Goal: Communication & Community: Share content

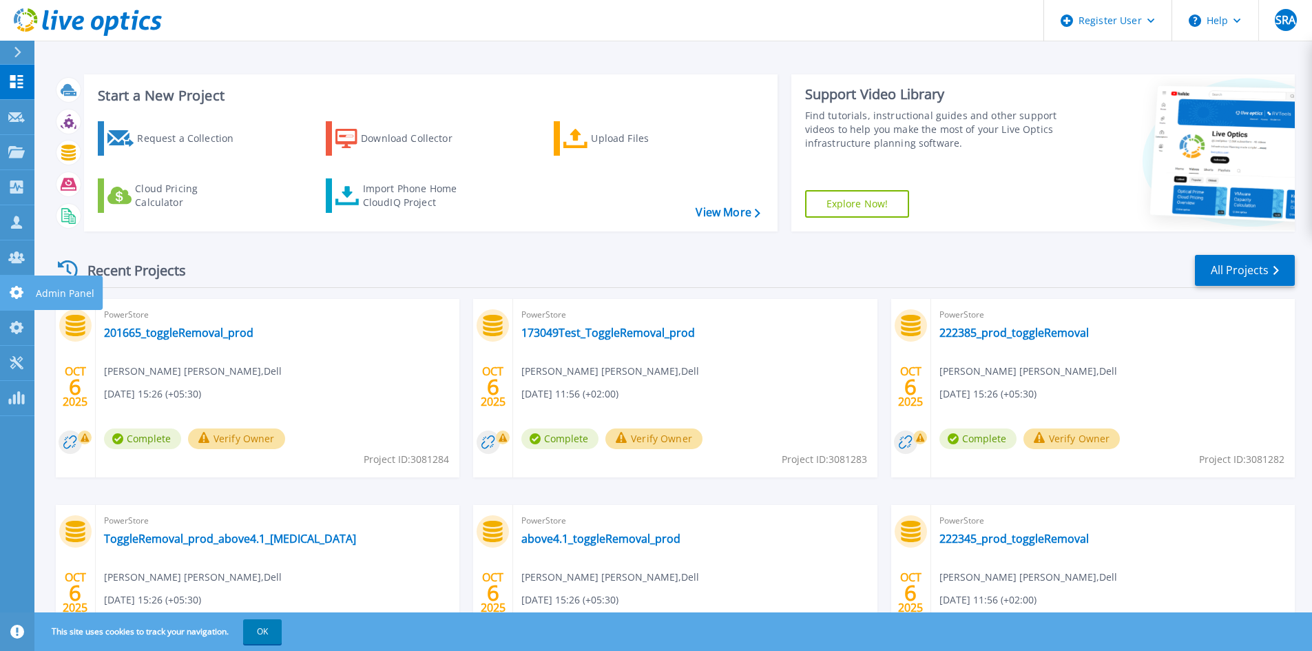
click at [18, 290] on icon at bounding box center [17, 292] width 14 height 13
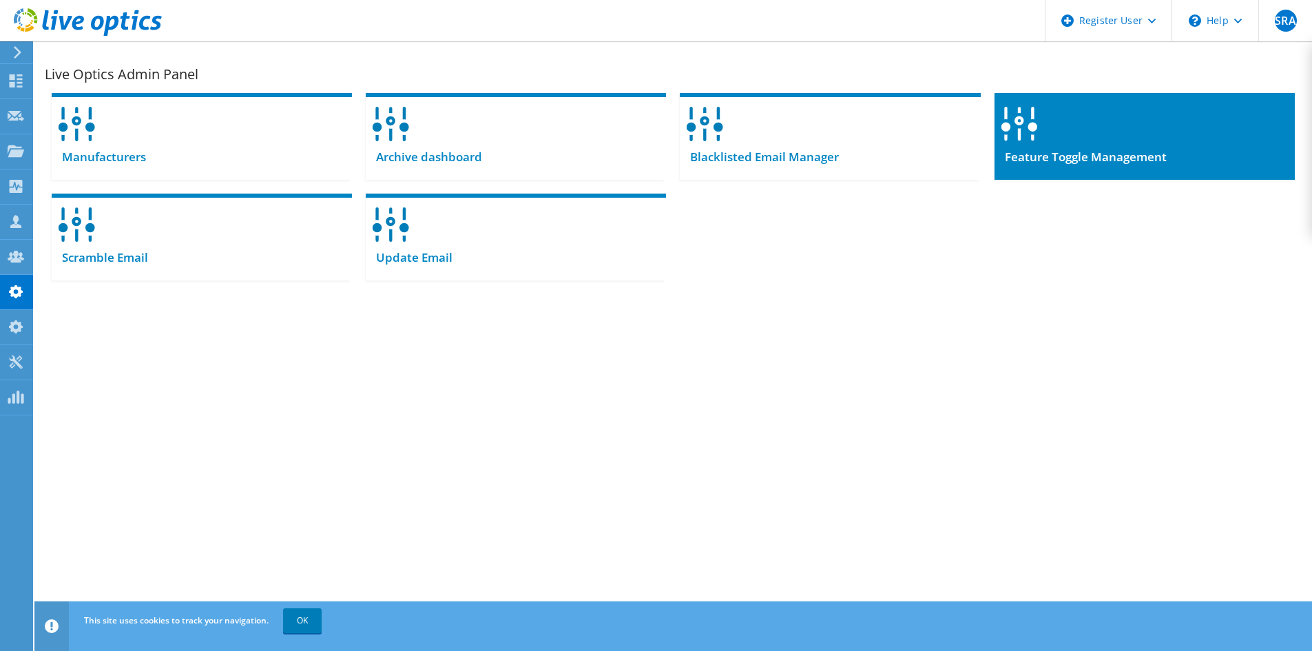
click at [1225, 112] on div at bounding box center [1145, 119] width 300 height 53
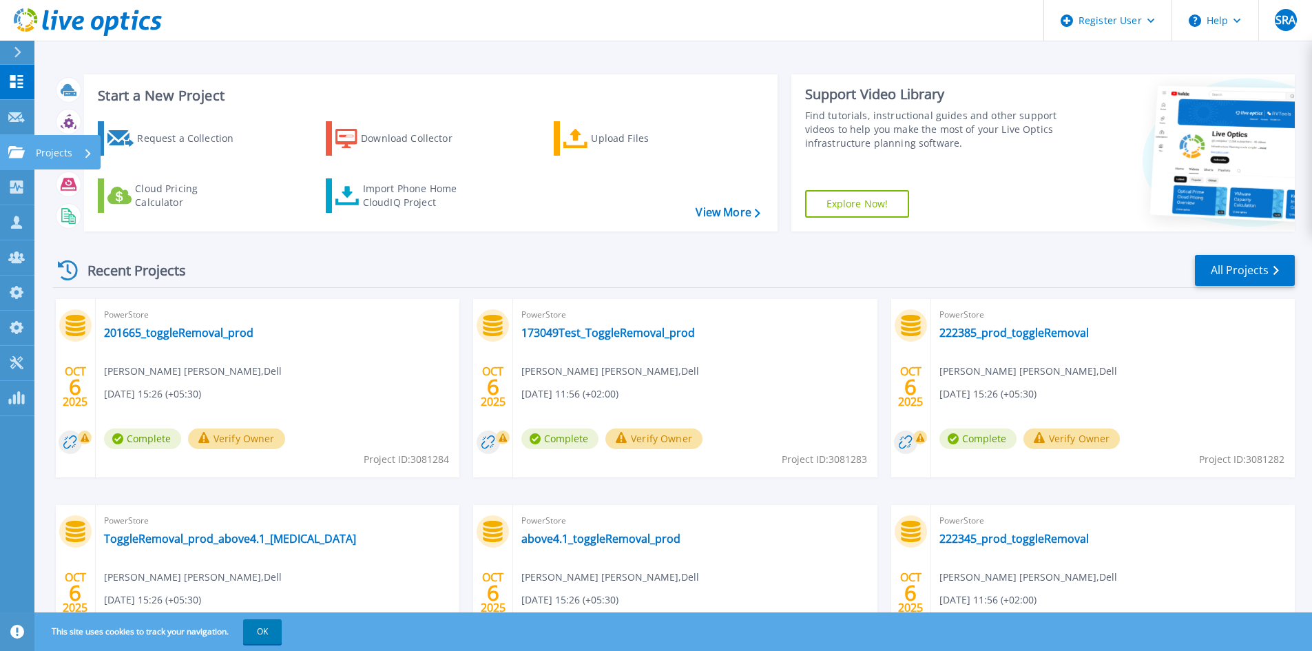
click at [1, 152] on link "Projects Projects" at bounding box center [17, 152] width 34 height 35
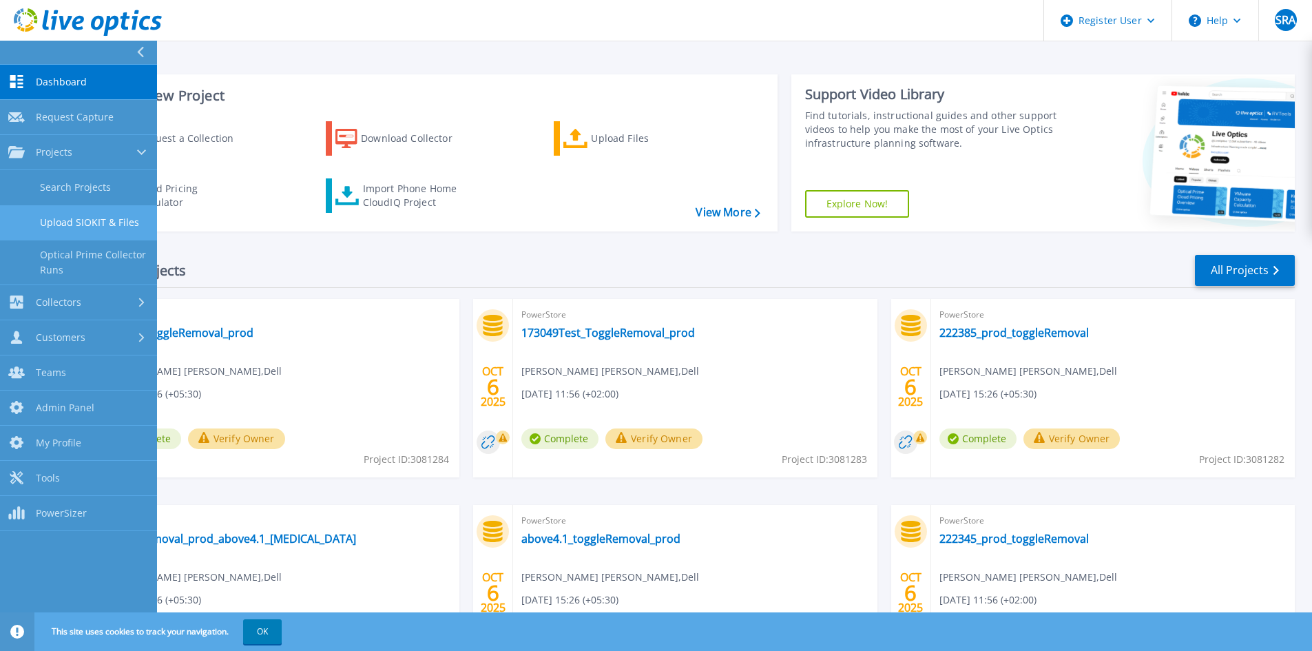
click at [65, 207] on link "Upload SIOKIT & Files" at bounding box center [78, 222] width 157 height 35
click at [65, 191] on link "Search Projects" at bounding box center [78, 187] width 157 height 35
click at [71, 194] on link "Search Projects" at bounding box center [78, 187] width 157 height 35
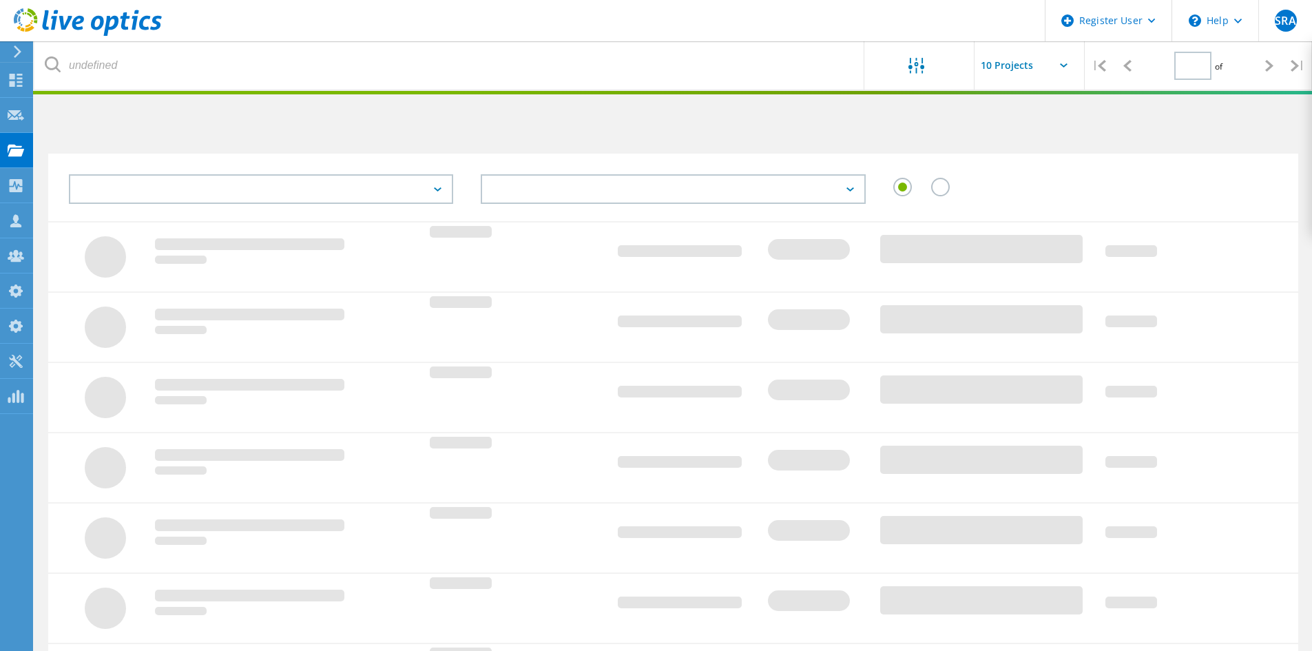
type input "1"
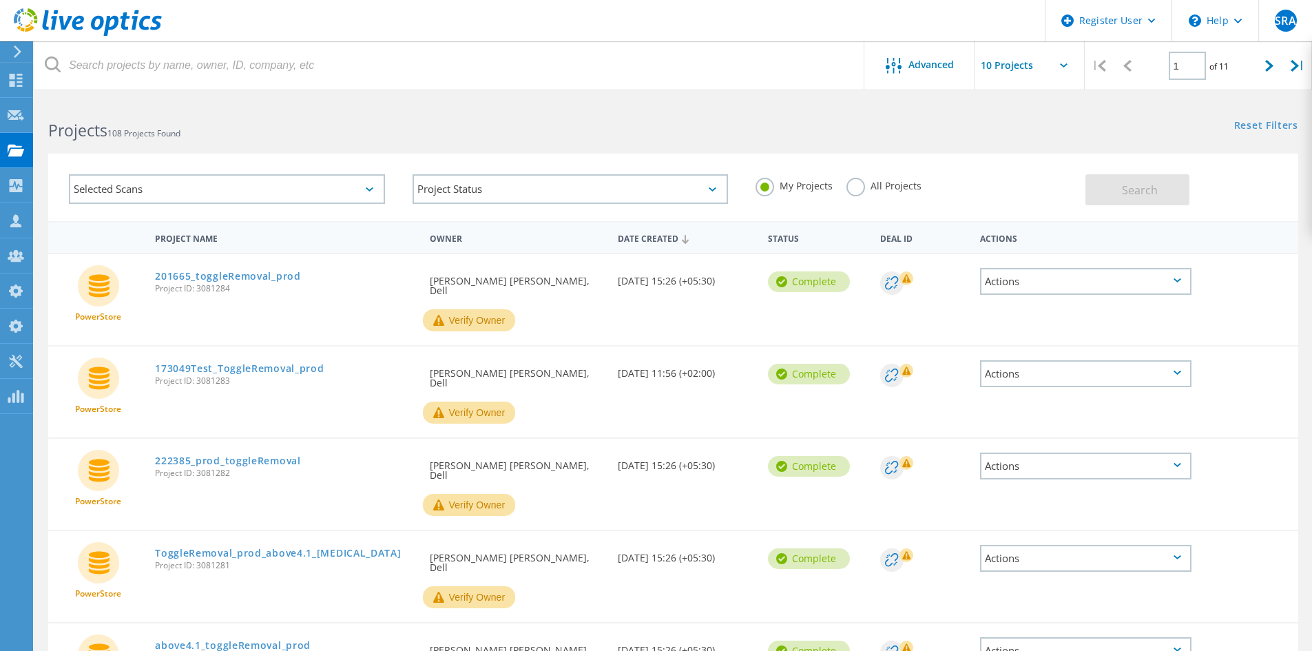
click at [260, 176] on div "Selected Scans" at bounding box center [227, 189] width 316 height 30
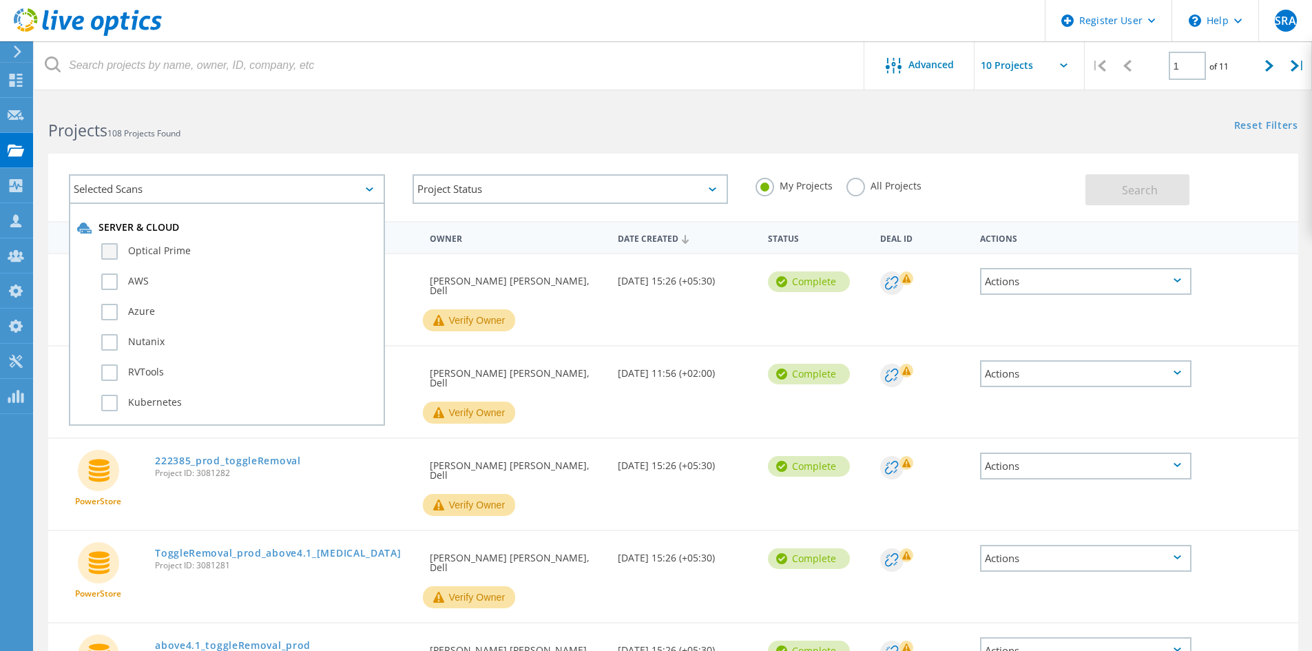
click at [168, 243] on label "Optical Prime" at bounding box center [238, 251] width 275 height 17
click at [0, 0] on input "Optical Prime" at bounding box center [0, 0] width 0 height 0
click at [884, 191] on label "All Projects" at bounding box center [883, 184] width 75 height 13
click at [0, 0] on input "All Projects" at bounding box center [0, 0] width 0 height 0
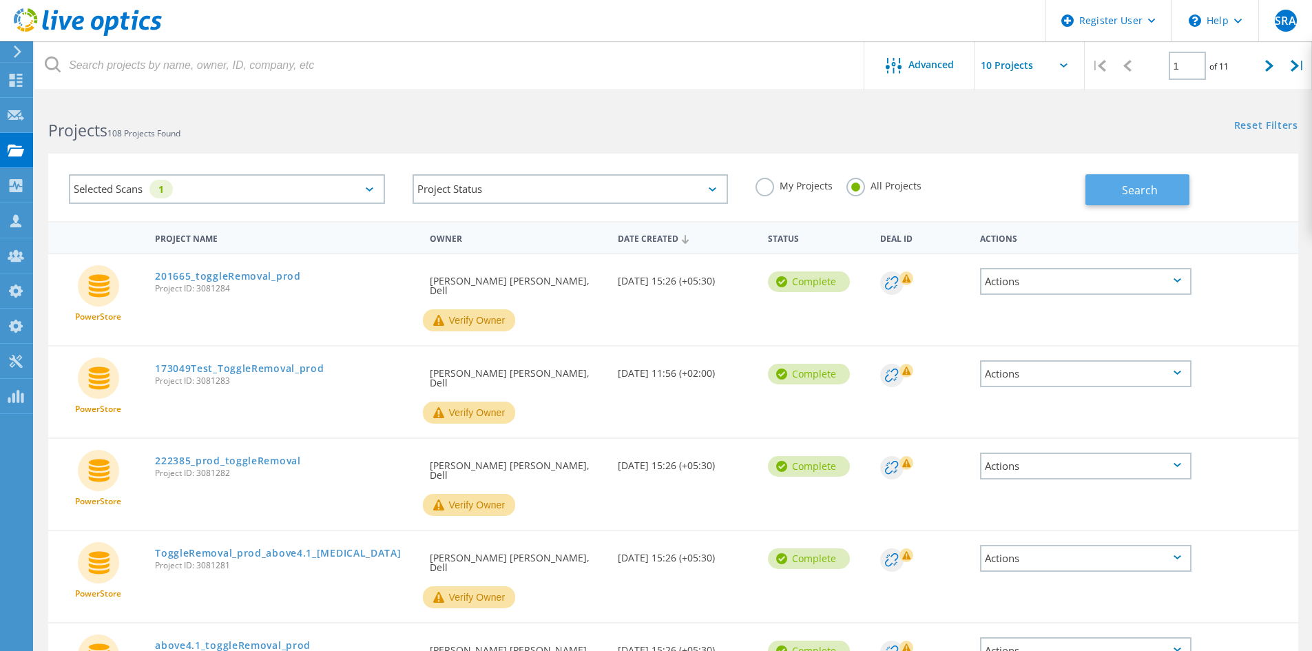
click at [1086, 180] on button "Search" at bounding box center [1137, 189] width 104 height 31
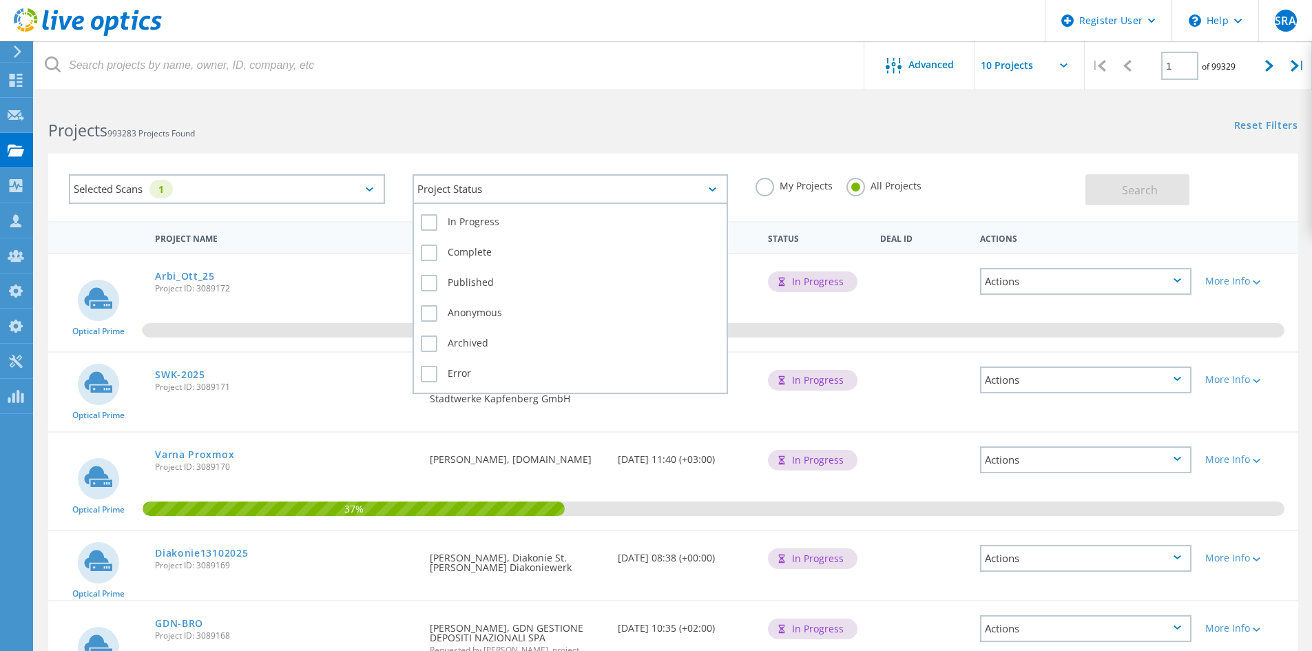
click at [591, 182] on div "Project Status" at bounding box center [571, 189] width 316 height 30
click at [481, 256] on label "Complete" at bounding box center [571, 253] width 300 height 17
click at [0, 0] on input "Complete" at bounding box center [0, 0] width 0 height 0
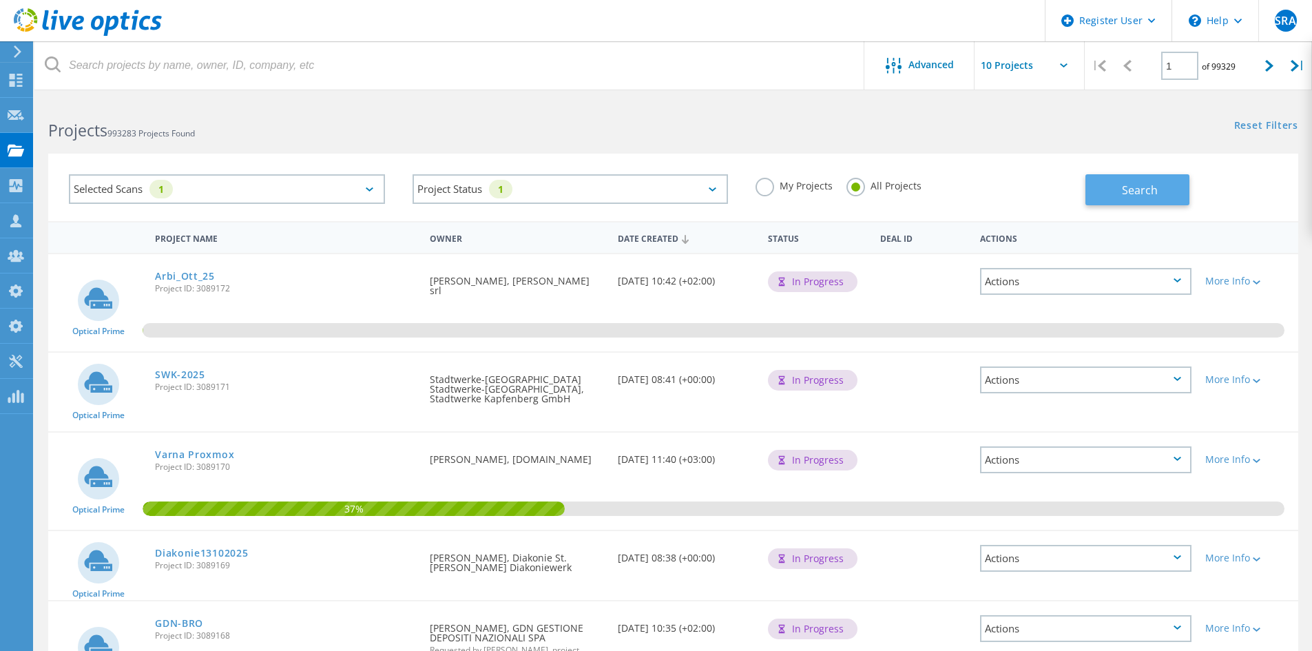
click at [1171, 196] on button "Search" at bounding box center [1137, 189] width 104 height 31
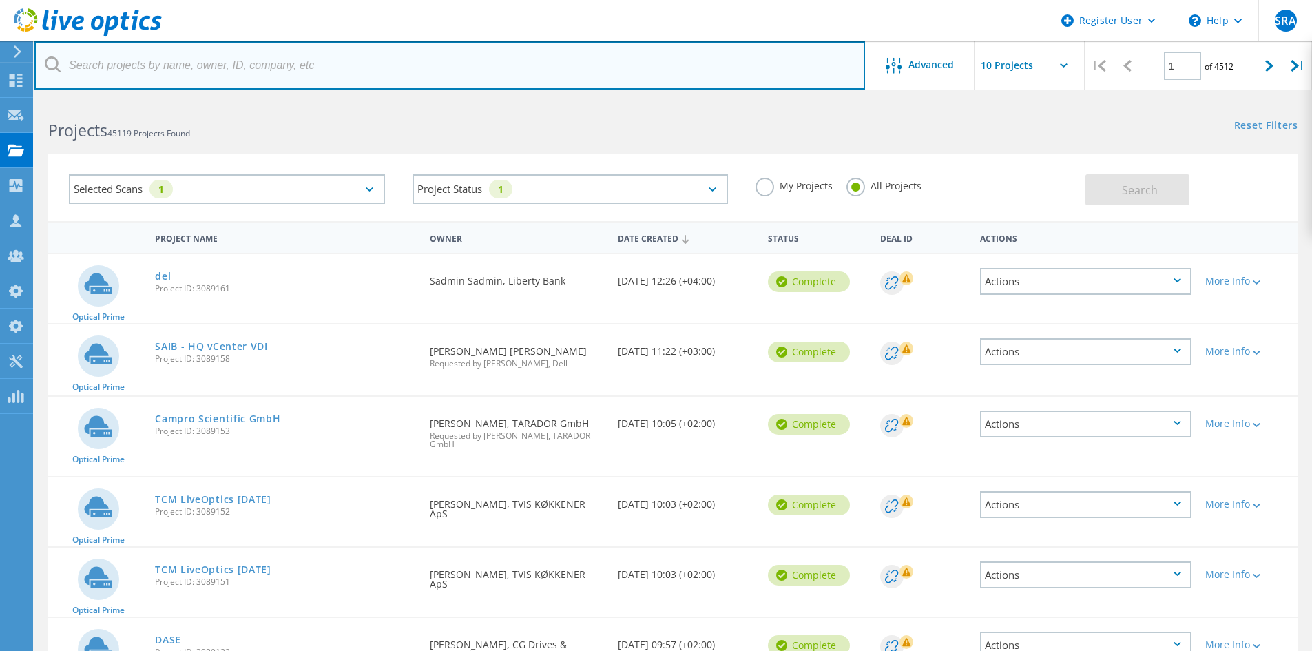
click at [178, 54] on input "text" at bounding box center [449, 65] width 831 height 48
type input "gerry"
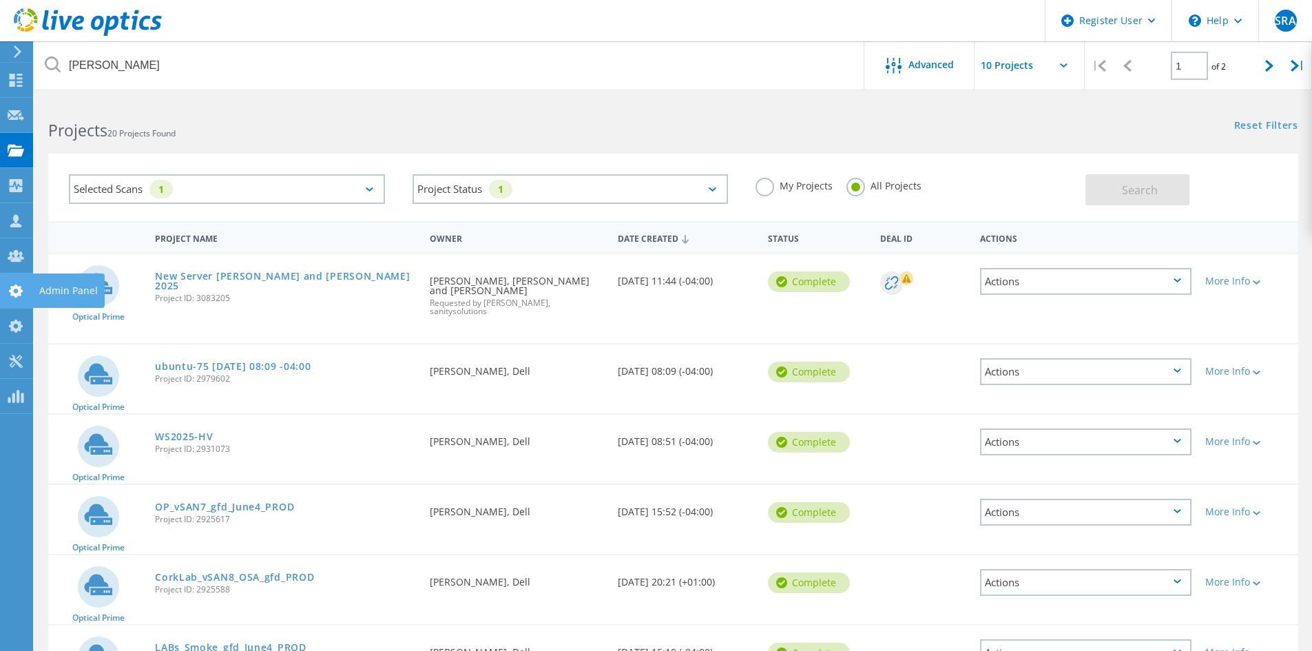
click at [19, 295] on icon at bounding box center [16, 290] width 17 height 13
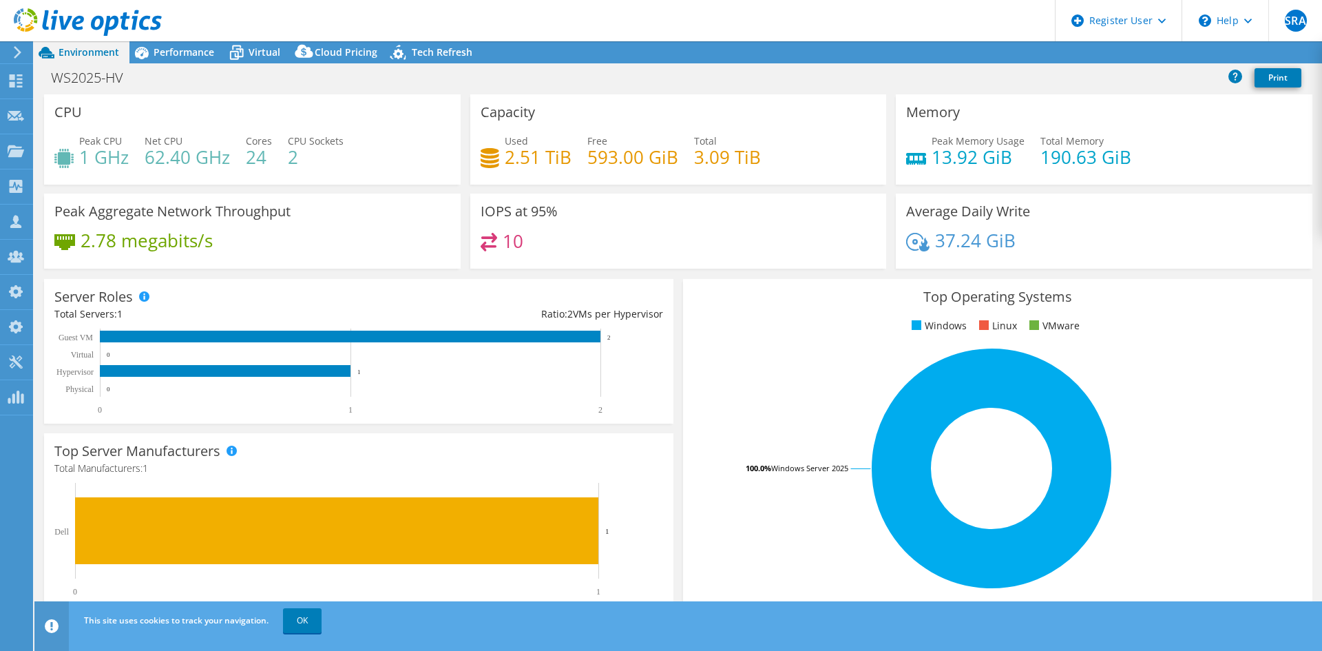
select select "USD"
click at [174, 60] on div "Performance" at bounding box center [176, 52] width 95 height 22
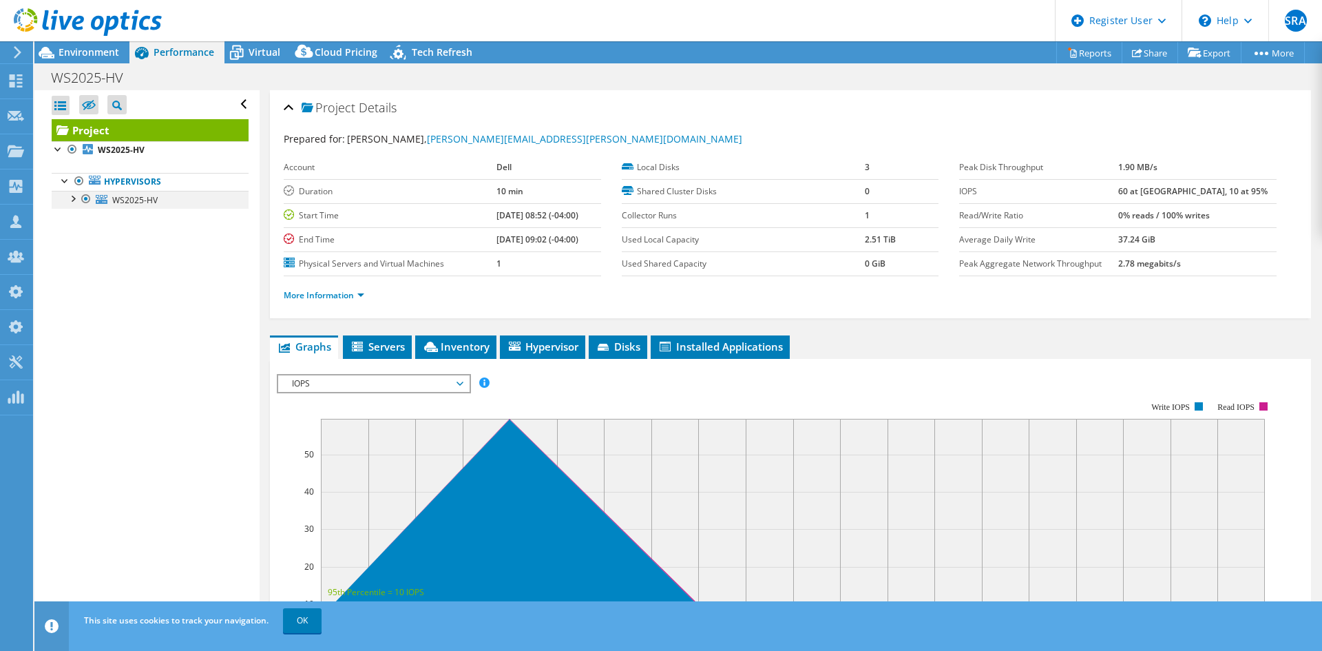
click at [74, 198] on div at bounding box center [72, 198] width 14 height 14
click at [437, 57] on span "Tech Refresh" at bounding box center [442, 51] width 61 height 13
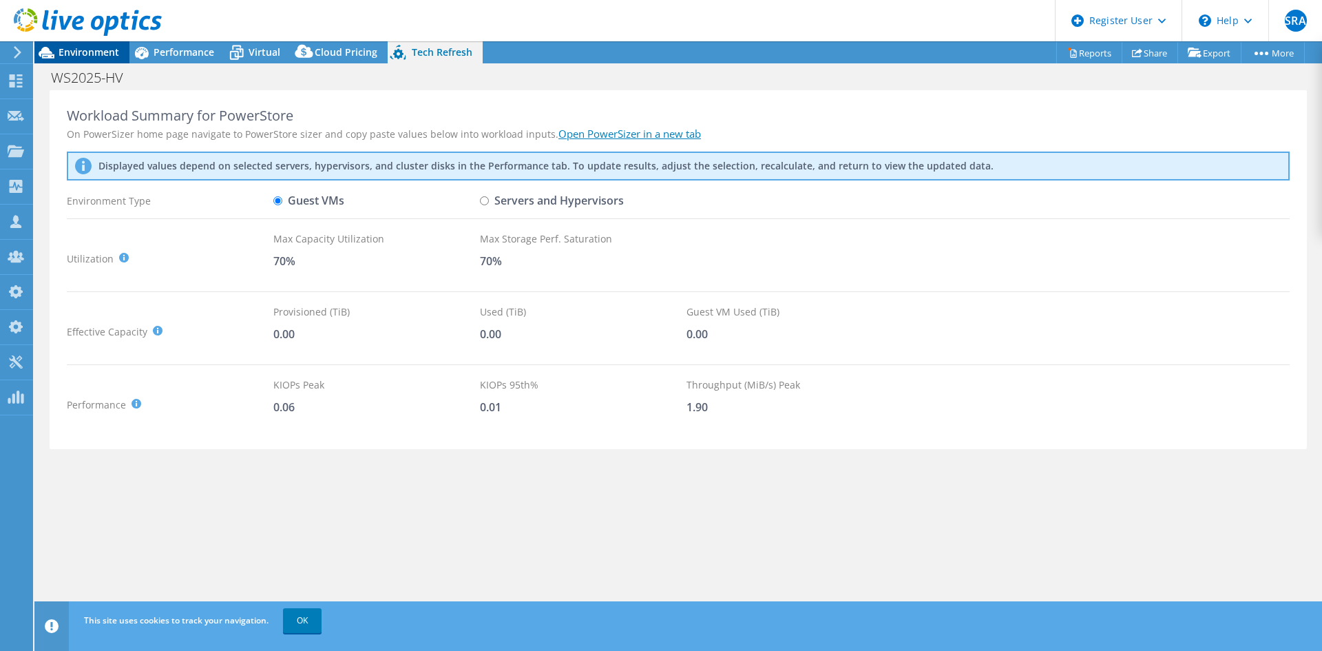
click at [61, 49] on span "Environment" at bounding box center [89, 51] width 61 height 13
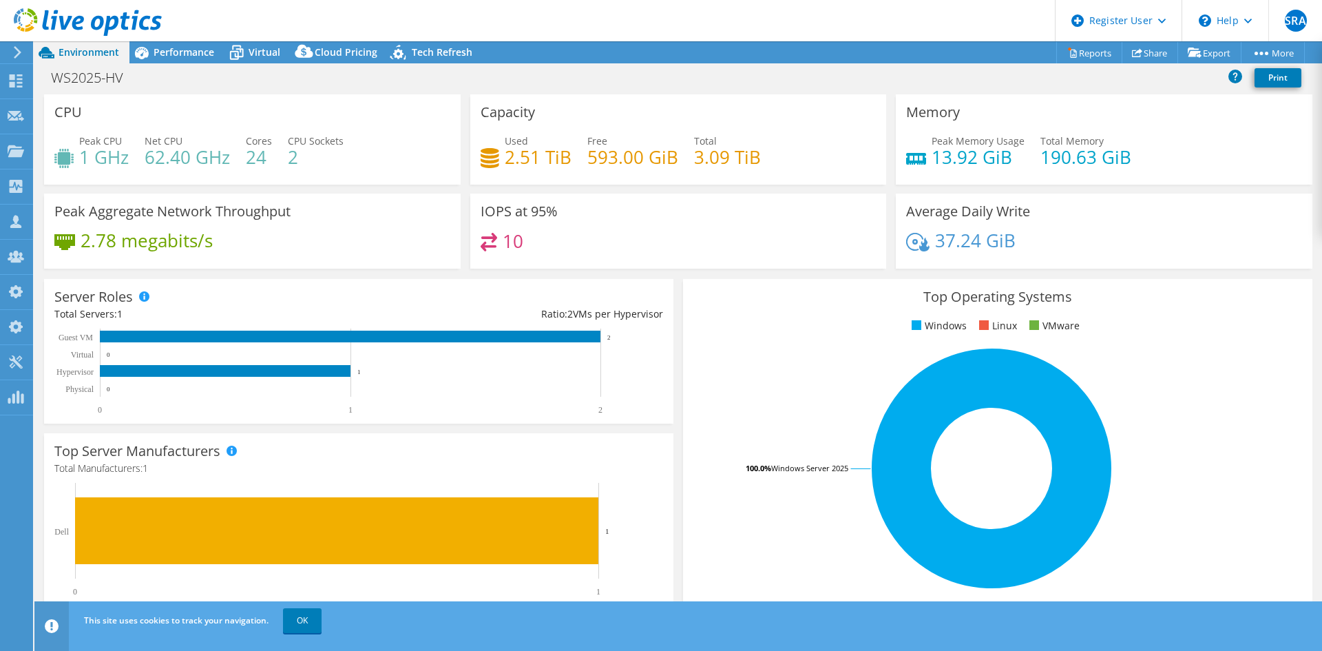
click at [198, 41] on header "SRA Dell Admin User Syeda Rabiya Alam Syeda.Alam@dell.com Dell My Profile Log O…" at bounding box center [661, 20] width 1322 height 41
click at [199, 45] on span "Performance" at bounding box center [184, 51] width 61 height 13
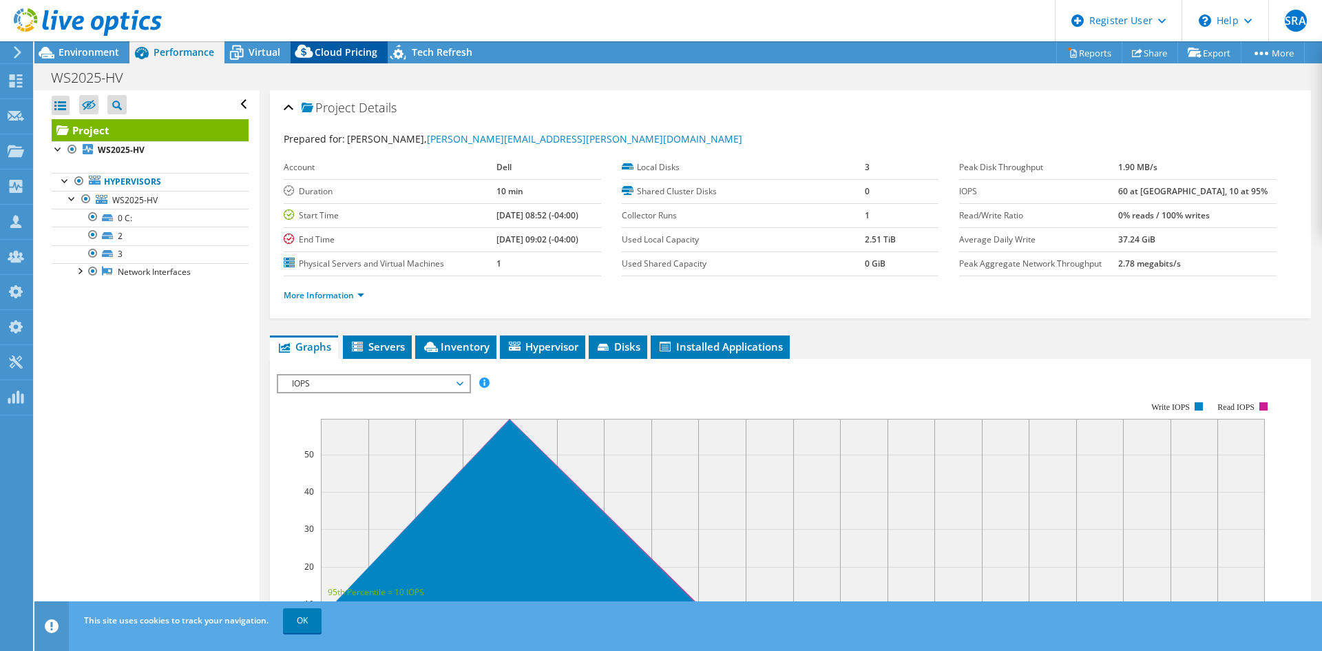
click at [326, 52] on span "Cloud Pricing" at bounding box center [346, 51] width 63 height 13
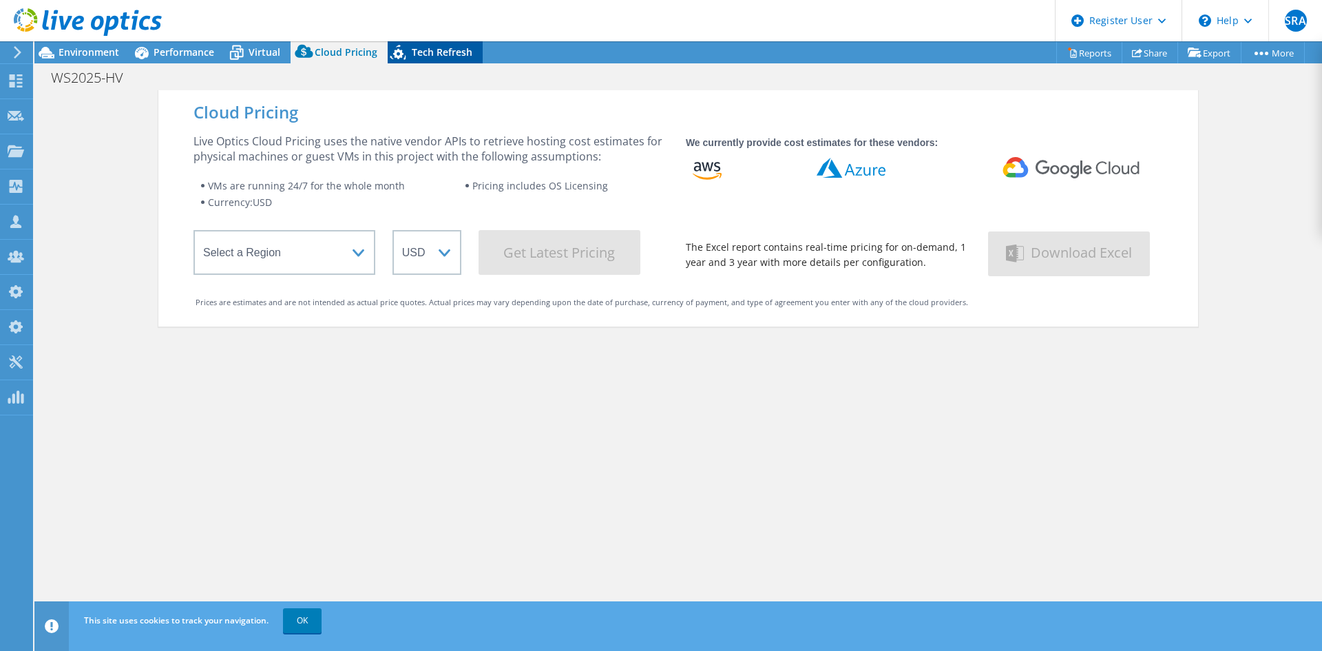
click at [412, 44] on div "Tech Refresh" at bounding box center [435, 52] width 95 height 22
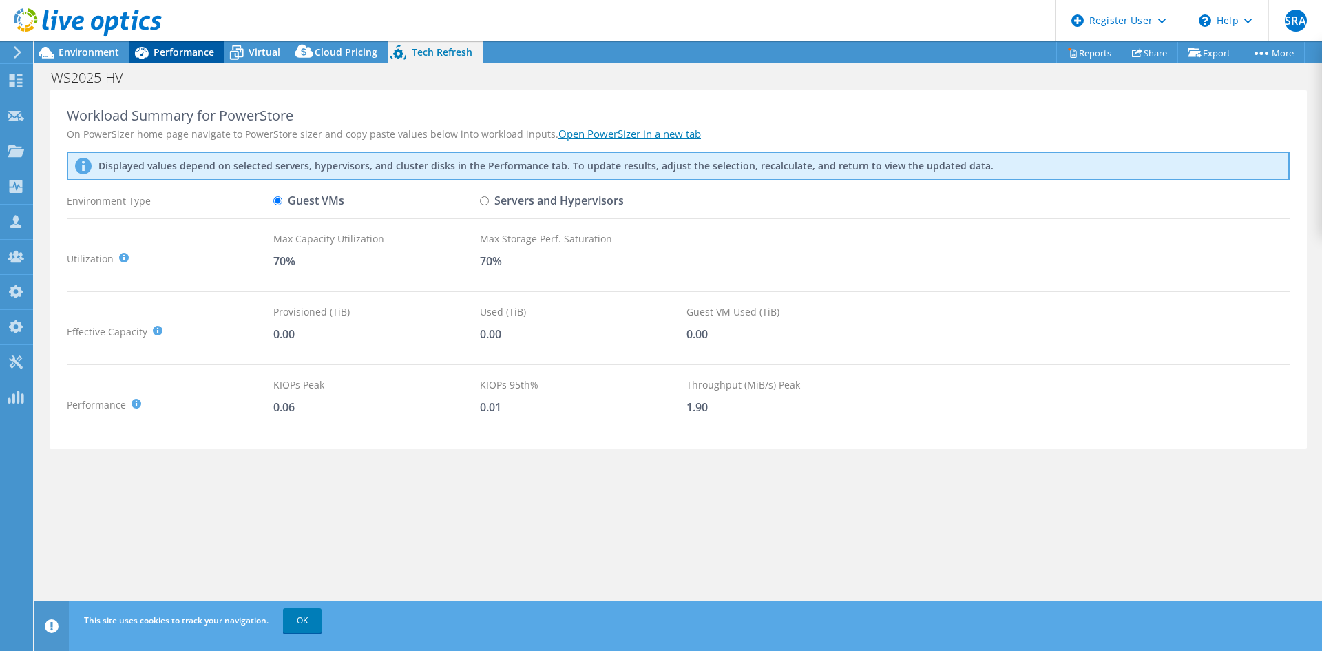
click at [178, 42] on div "Performance" at bounding box center [176, 52] width 95 height 22
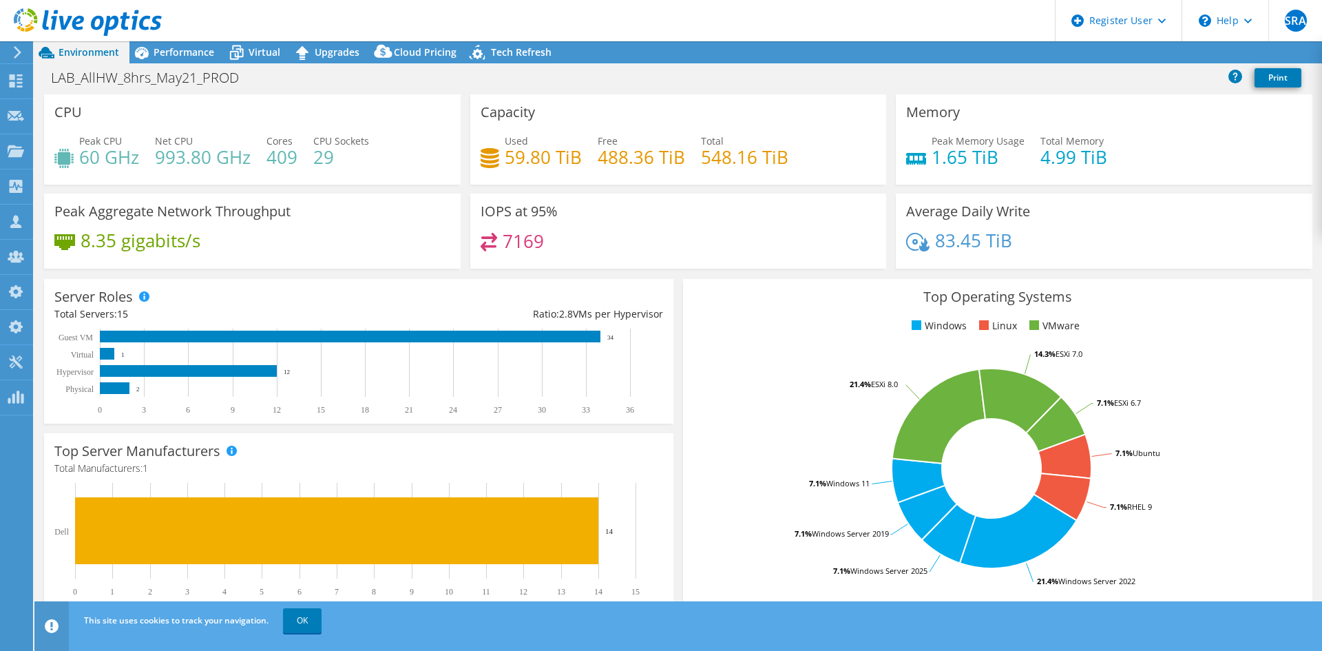
select select "Canada"
select select "USD"
click at [271, 48] on span "Virtual" at bounding box center [265, 51] width 32 height 13
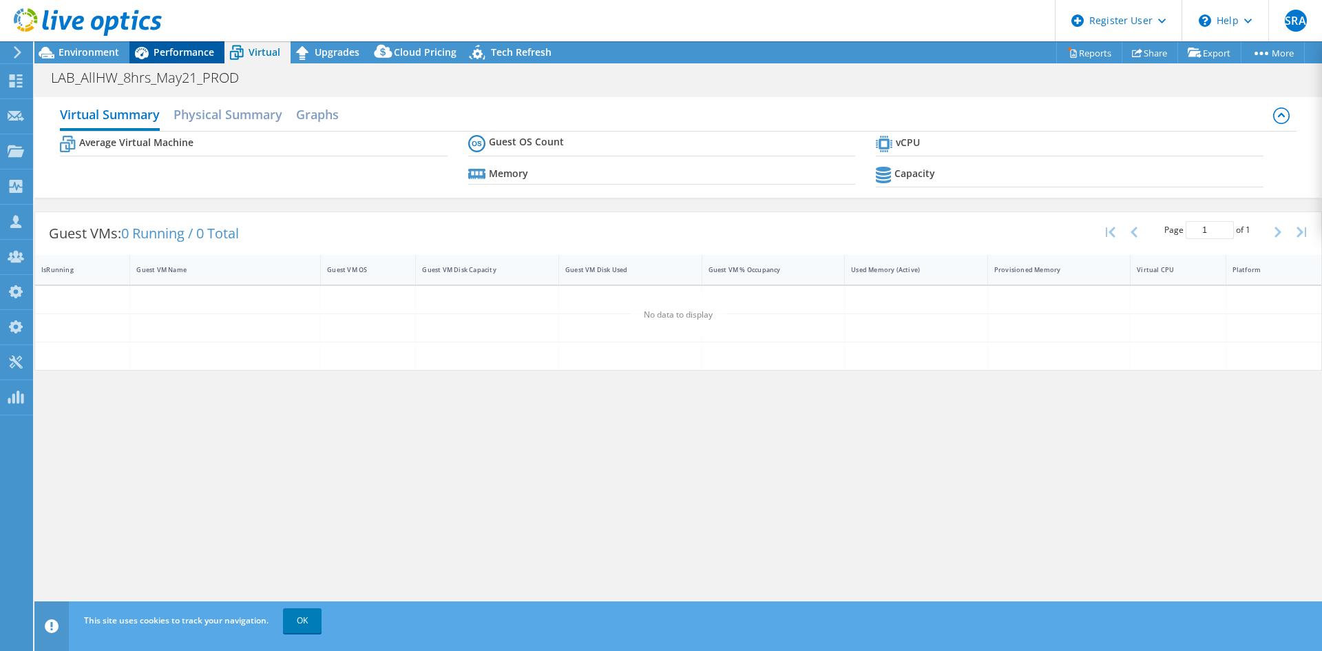
click at [194, 56] on span "Performance" at bounding box center [184, 51] width 61 height 13
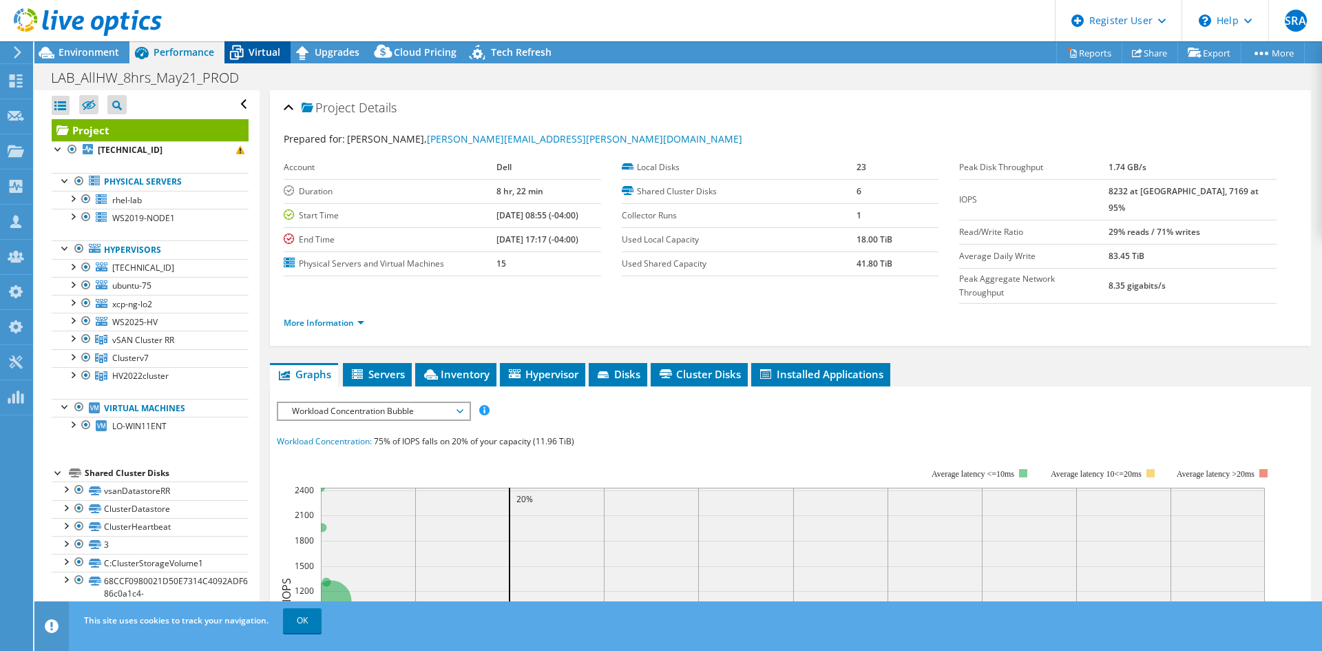
drag, startPoint x: 288, startPoint y: 62, endPoint x: 276, endPoint y: 63, distance: 11.7
click at [284, 63] on div "Virtual" at bounding box center [258, 52] width 66 height 22
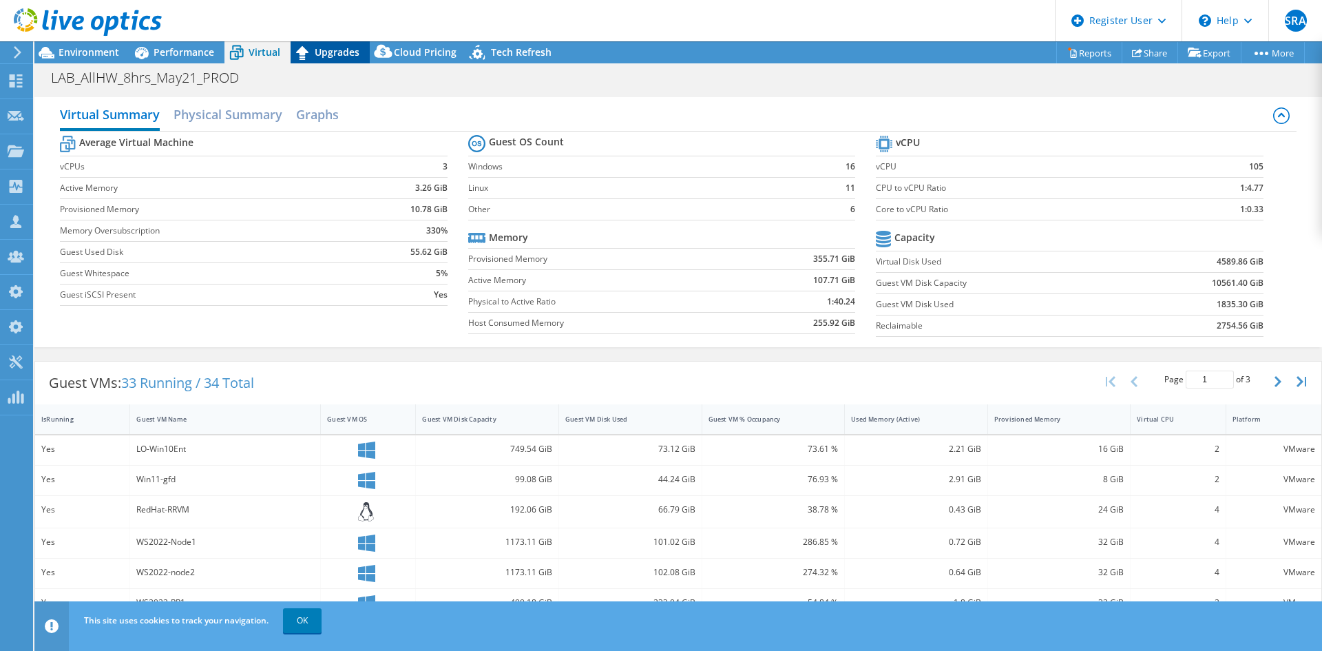
click at [320, 54] on span "Upgrades" at bounding box center [337, 51] width 45 height 13
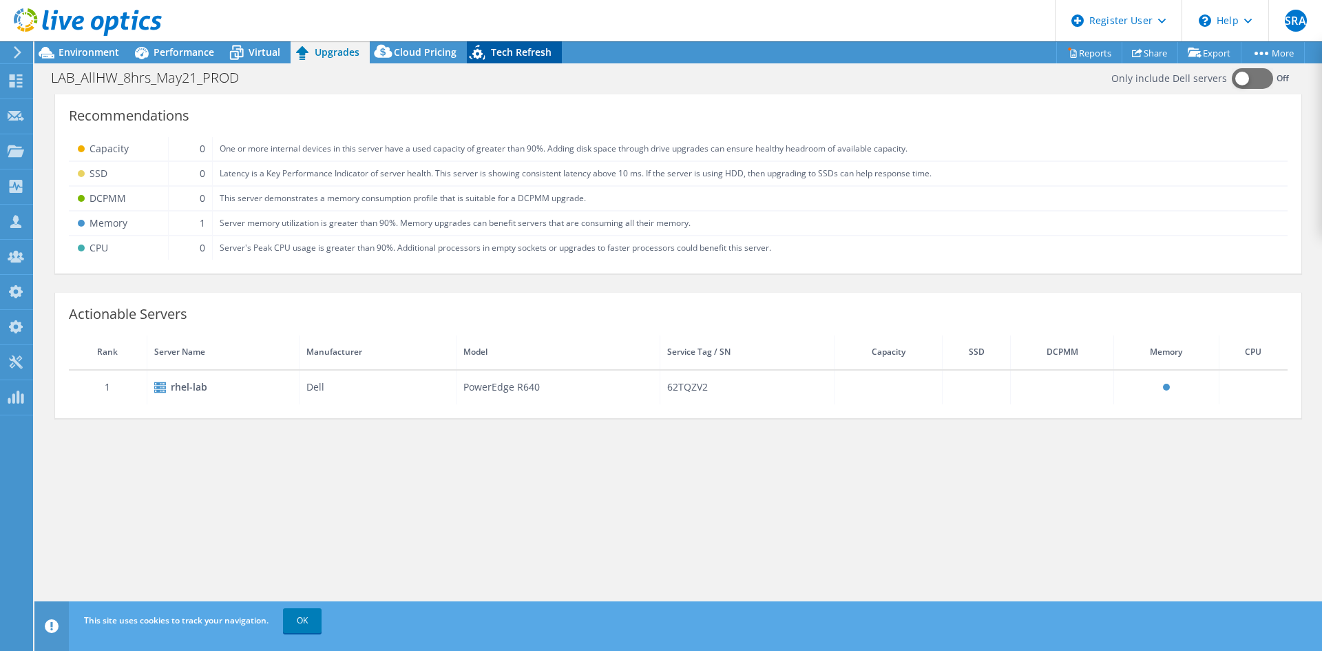
drag, startPoint x: 386, startPoint y: 53, endPoint x: 497, endPoint y: 48, distance: 111.0
click at [386, 53] on icon at bounding box center [383, 51] width 18 height 13
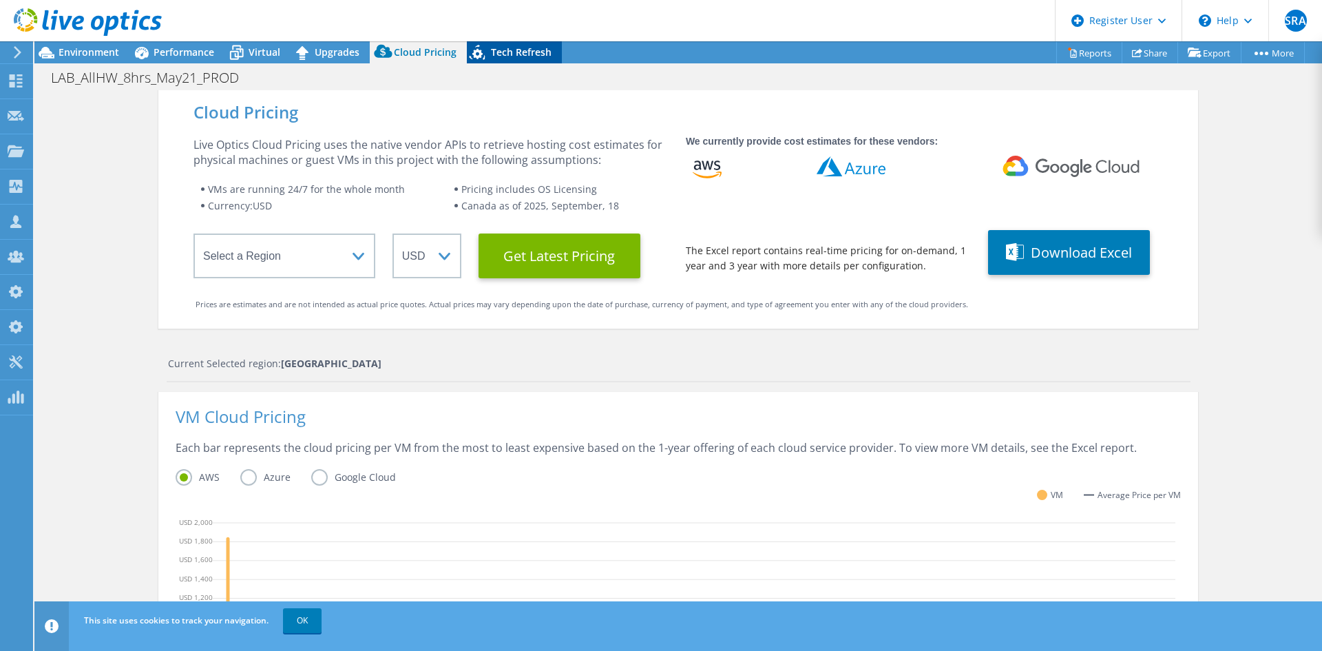
click at [499, 48] on span "Tech Refresh" at bounding box center [521, 51] width 61 height 13
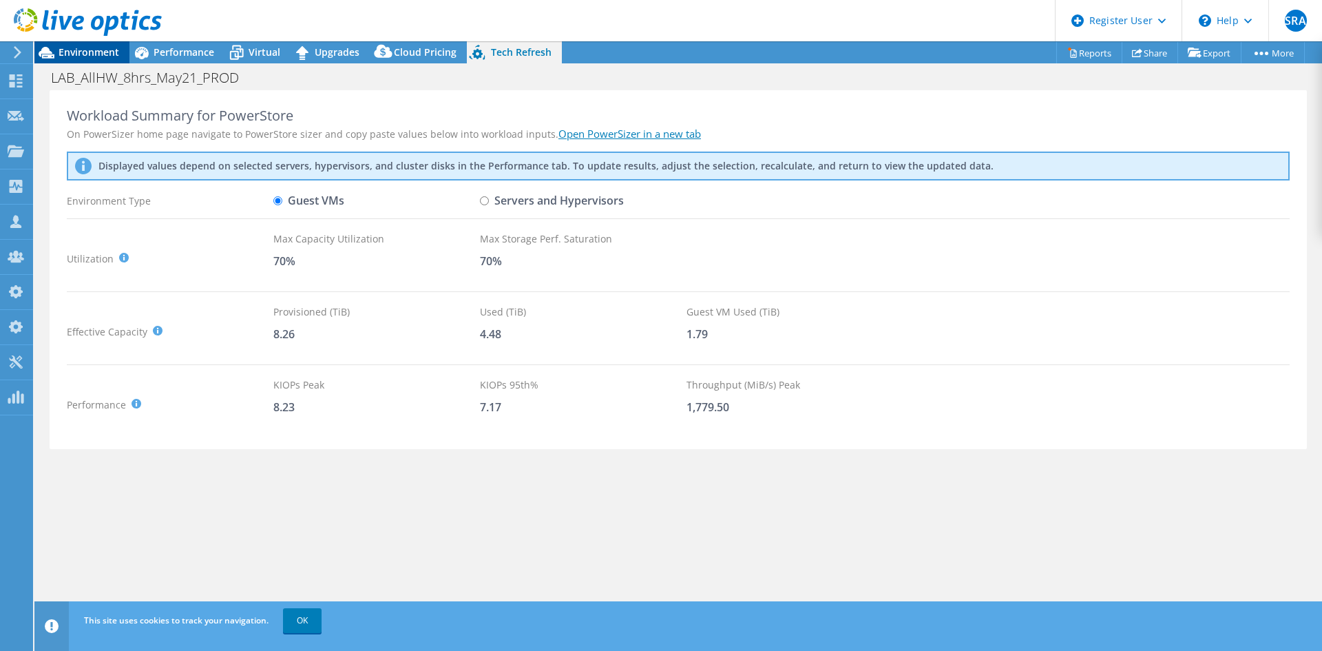
click at [110, 52] on span "Environment" at bounding box center [89, 51] width 61 height 13
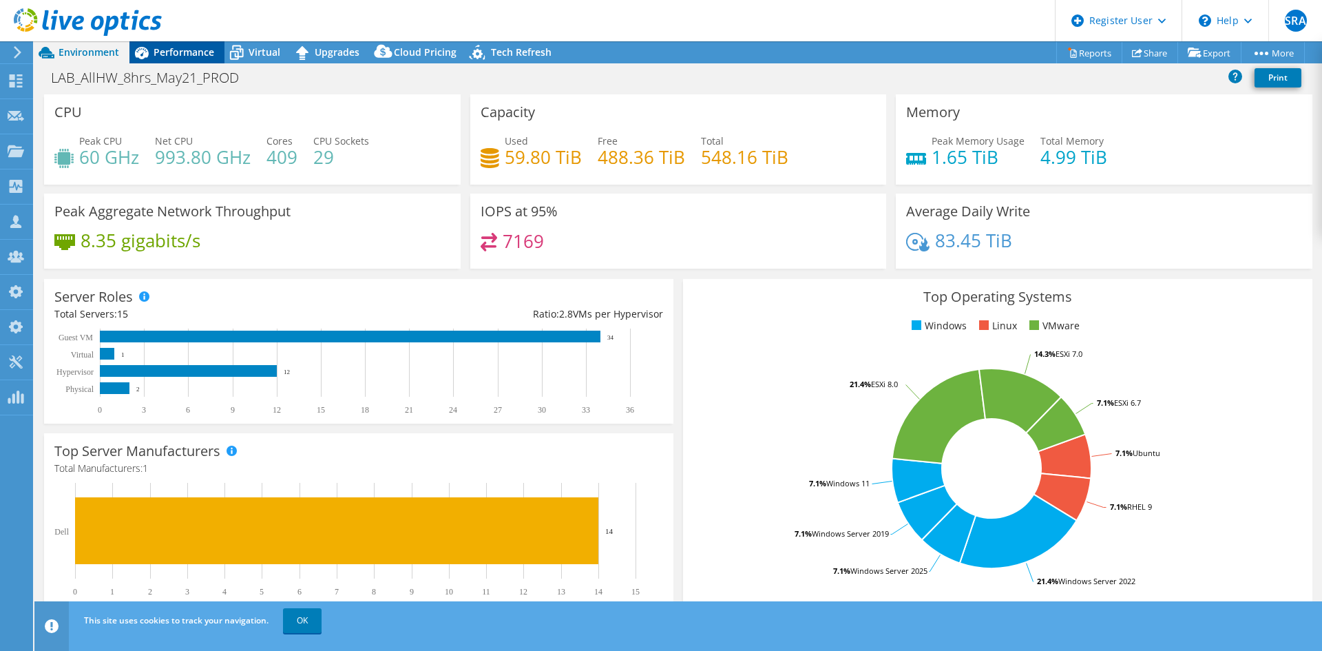
click at [177, 52] on span "Performance" at bounding box center [184, 51] width 61 height 13
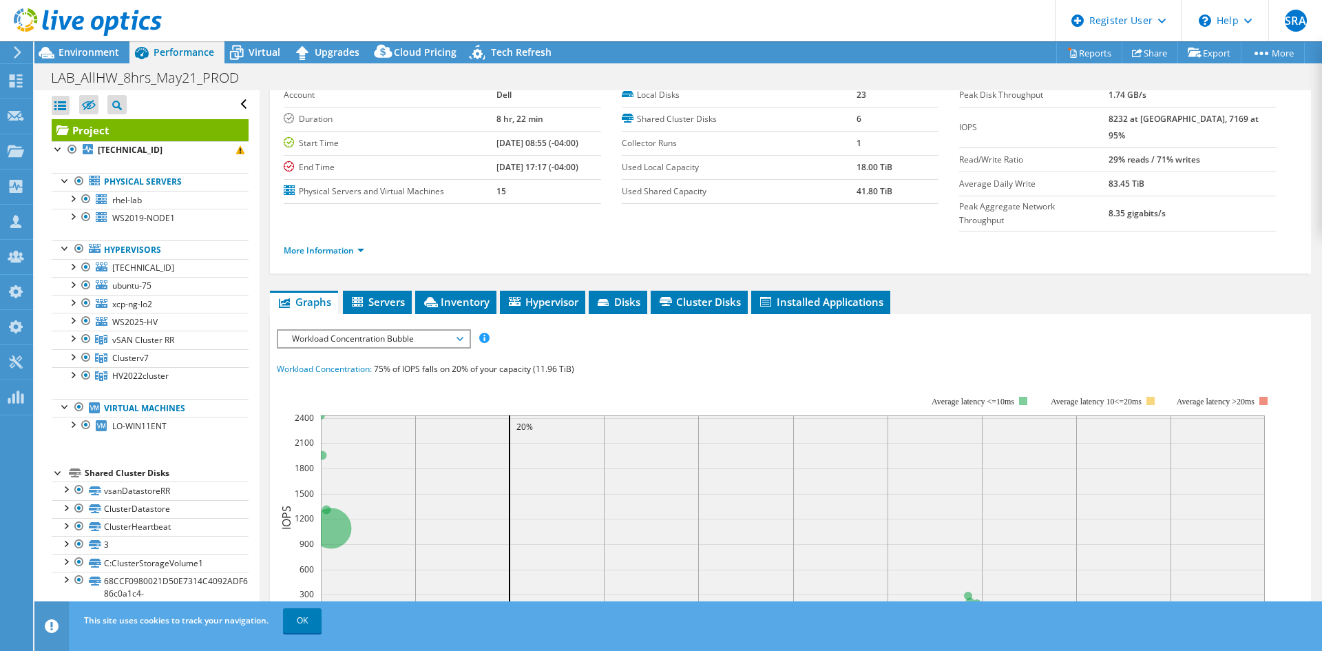
scroll to position [138, 0]
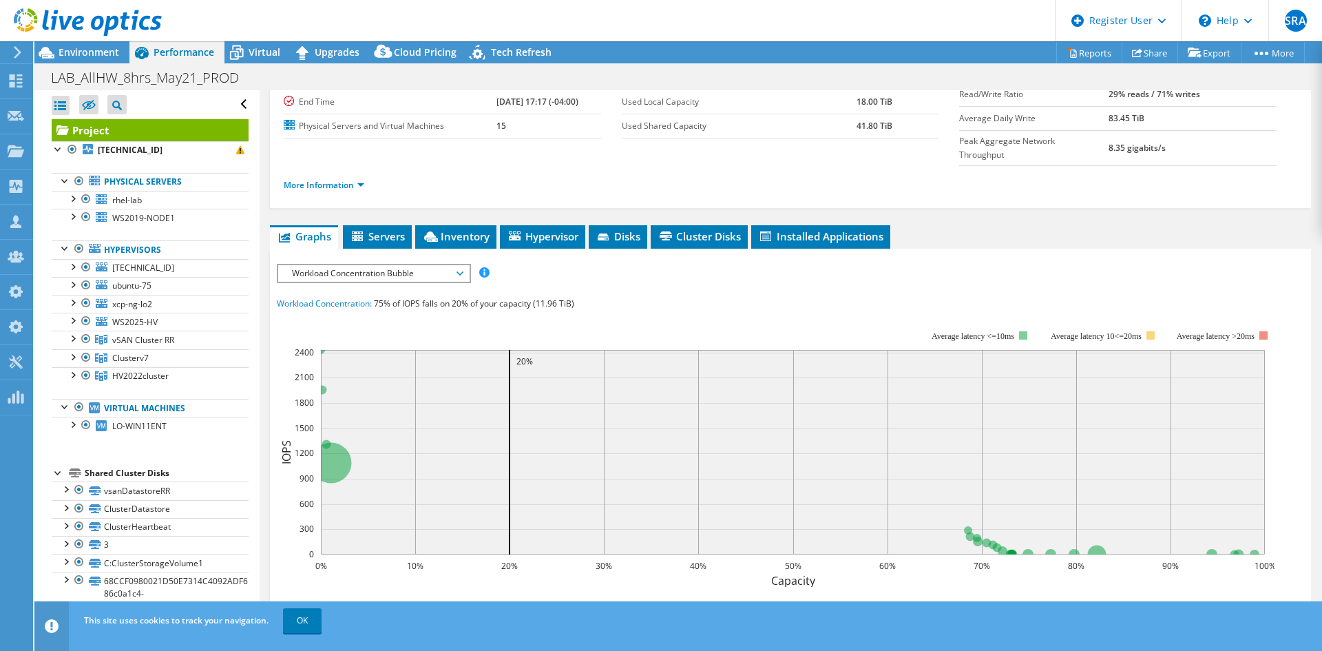
click at [782, 311] on rect at bounding box center [776, 448] width 998 height 275
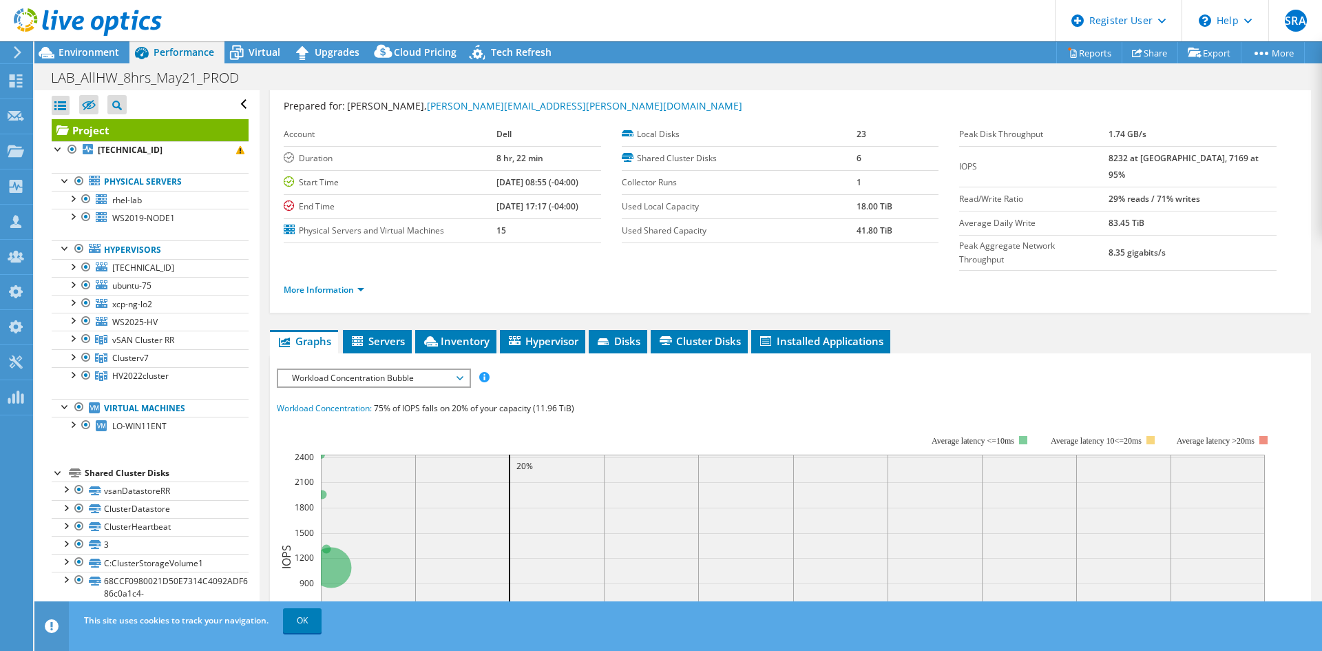
scroll to position [0, 0]
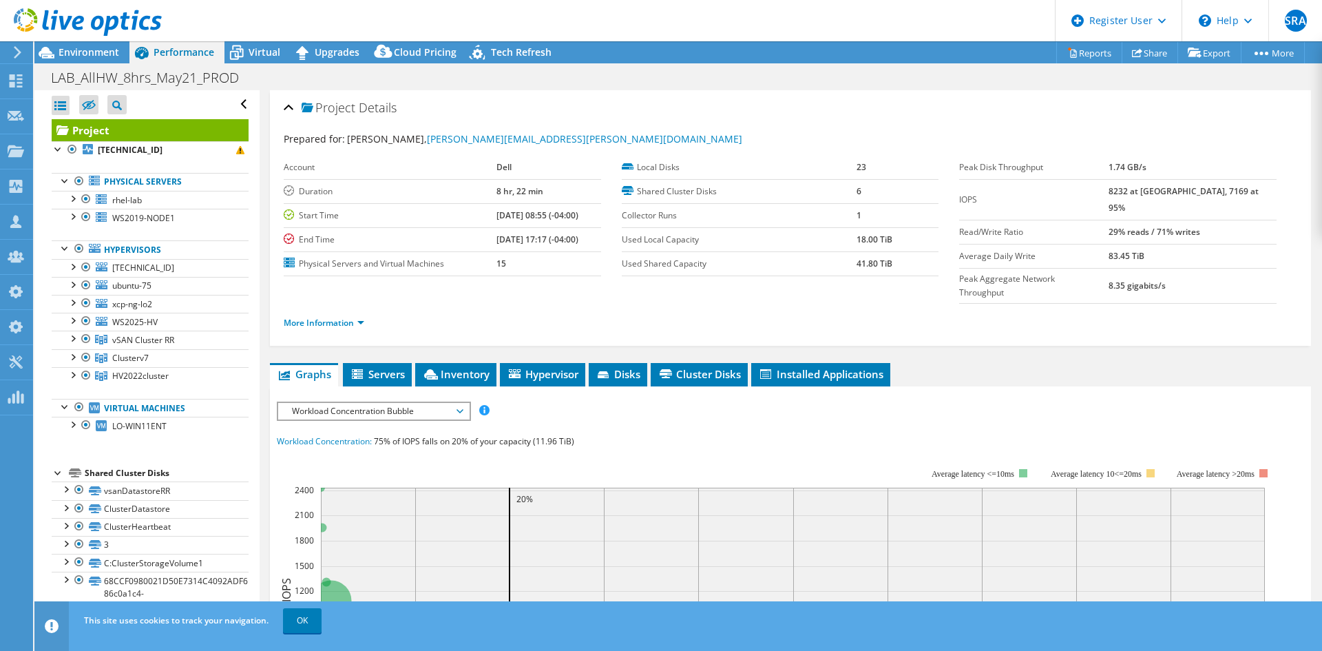
click at [698, 126] on div "Prepared for: Gerry Dunn, Gerald.Dunn@dell.com Account Dell Duration 8 hr, 22 m…" at bounding box center [791, 232] width 1014 height 219
click at [606, 119] on div "Project Details" at bounding box center [791, 109] width 1014 height 30
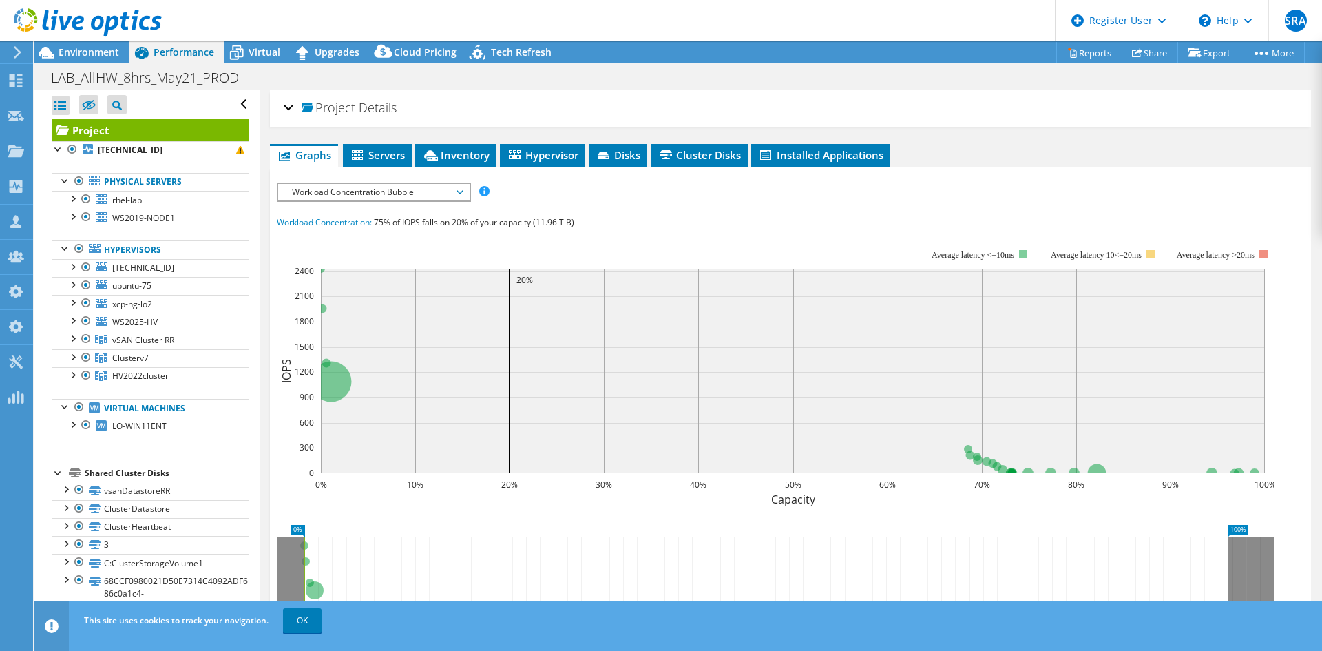
click at [607, 119] on div "Project Details" at bounding box center [791, 109] width 1014 height 30
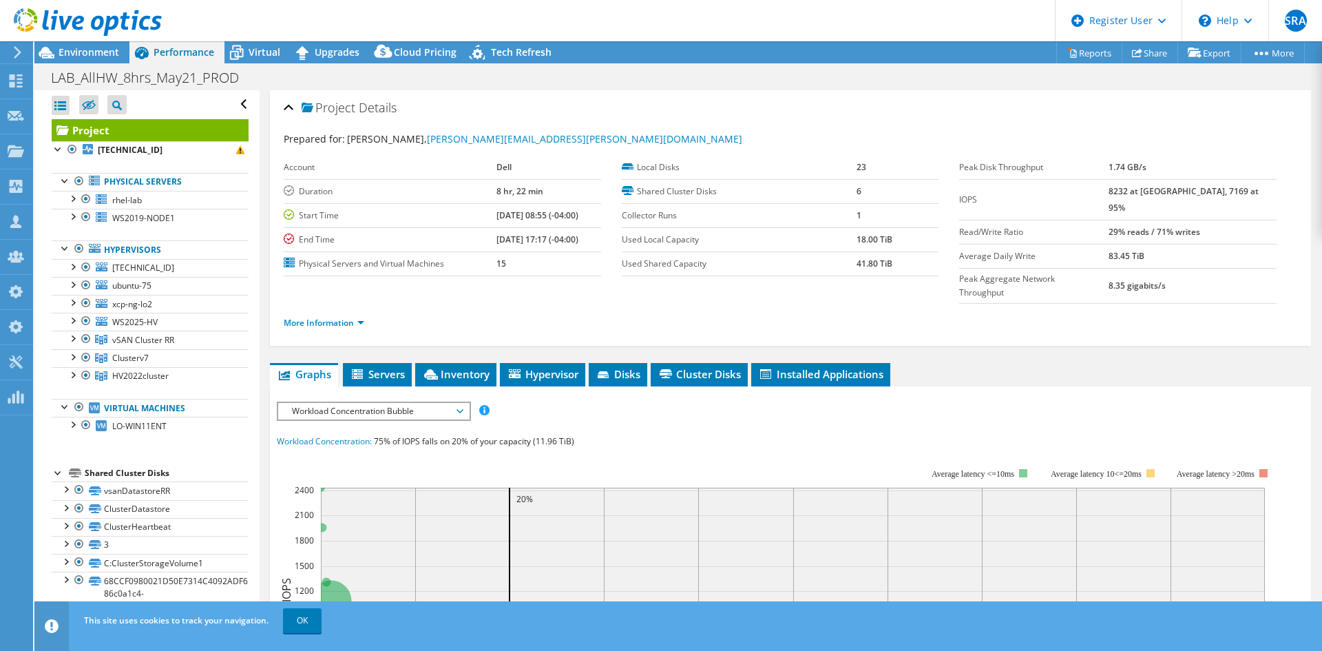
click at [675, 22] on header "SRA Dell Admin User Syeda Rabiya Alam Syeda.Alam@dell.com Dell My Profile Log O…" at bounding box center [661, 20] width 1322 height 41
drag, startPoint x: 570, startPoint y: 298, endPoint x: 271, endPoint y: 111, distance: 352.4
click at [271, 111] on div "Project Details Prepared for: Gerry Dunn, Gerald.Dunn@dell.com Account Dell Dur…" at bounding box center [790, 218] width 1041 height 256
click at [492, 115] on div "Project Details" at bounding box center [791, 109] width 1014 height 30
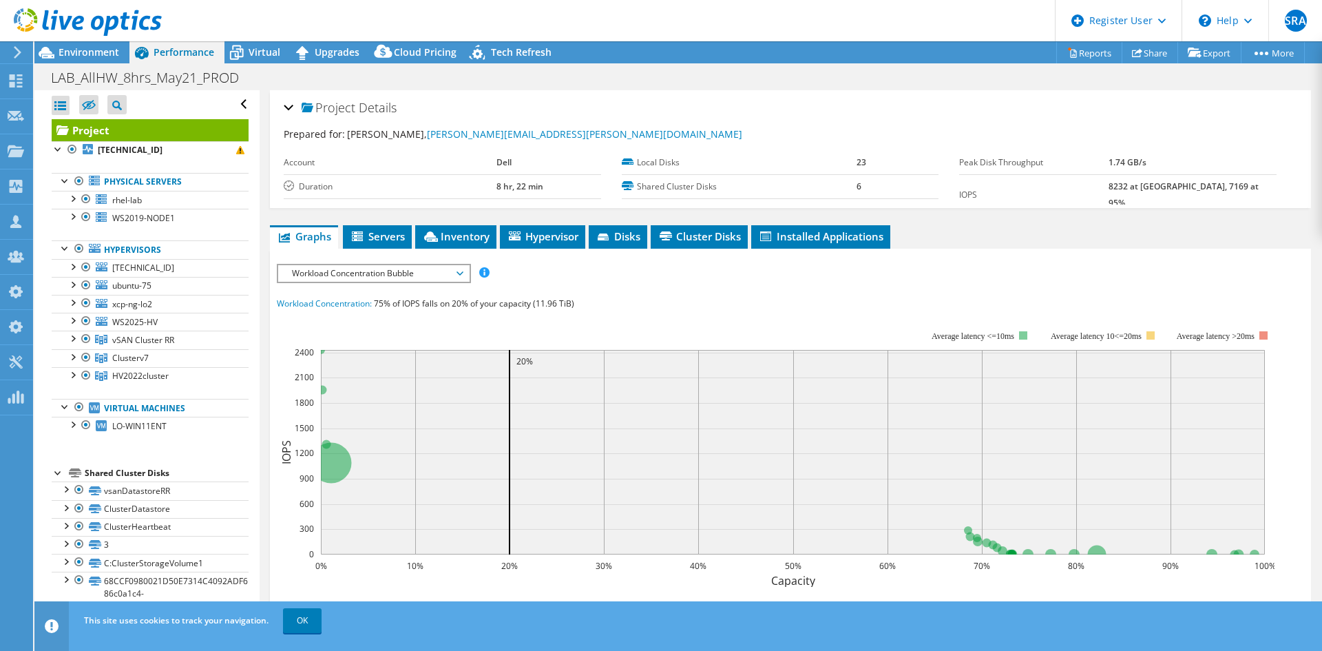
click at [492, 115] on div "Project Details" at bounding box center [791, 109] width 1014 height 30
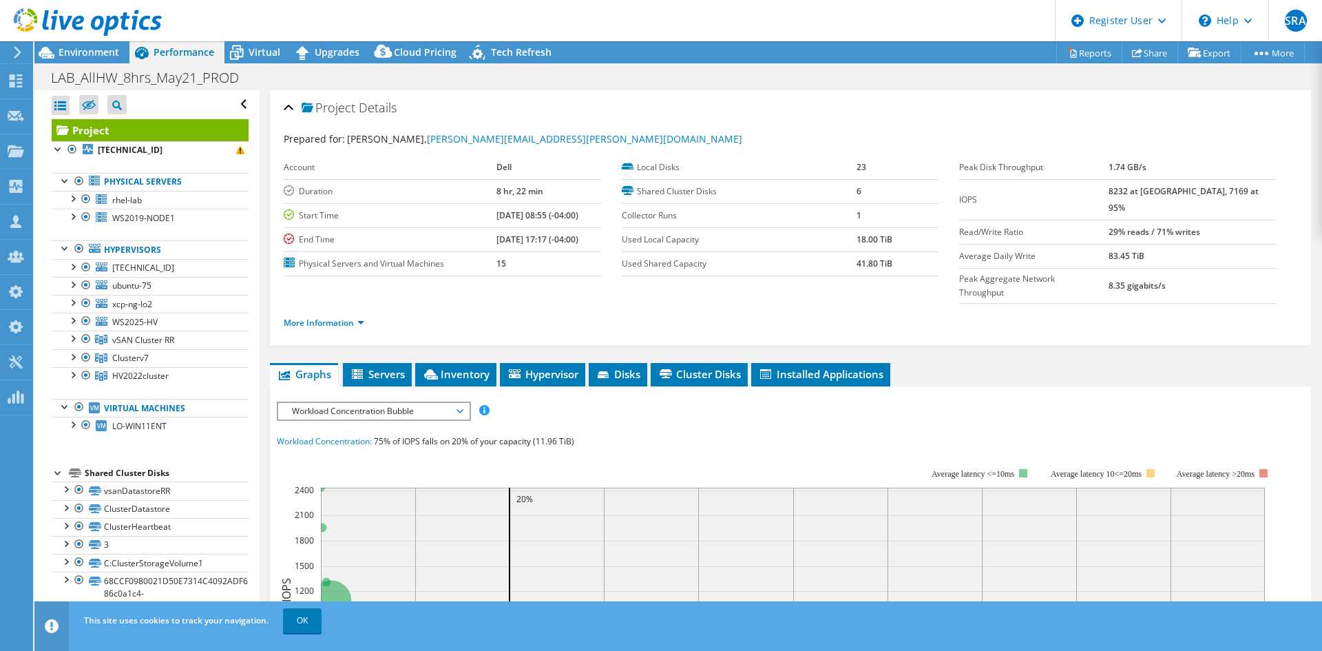
click at [693, 449] on rect at bounding box center [776, 586] width 998 height 275
click at [486, 46] on icon at bounding box center [479, 55] width 24 height 28
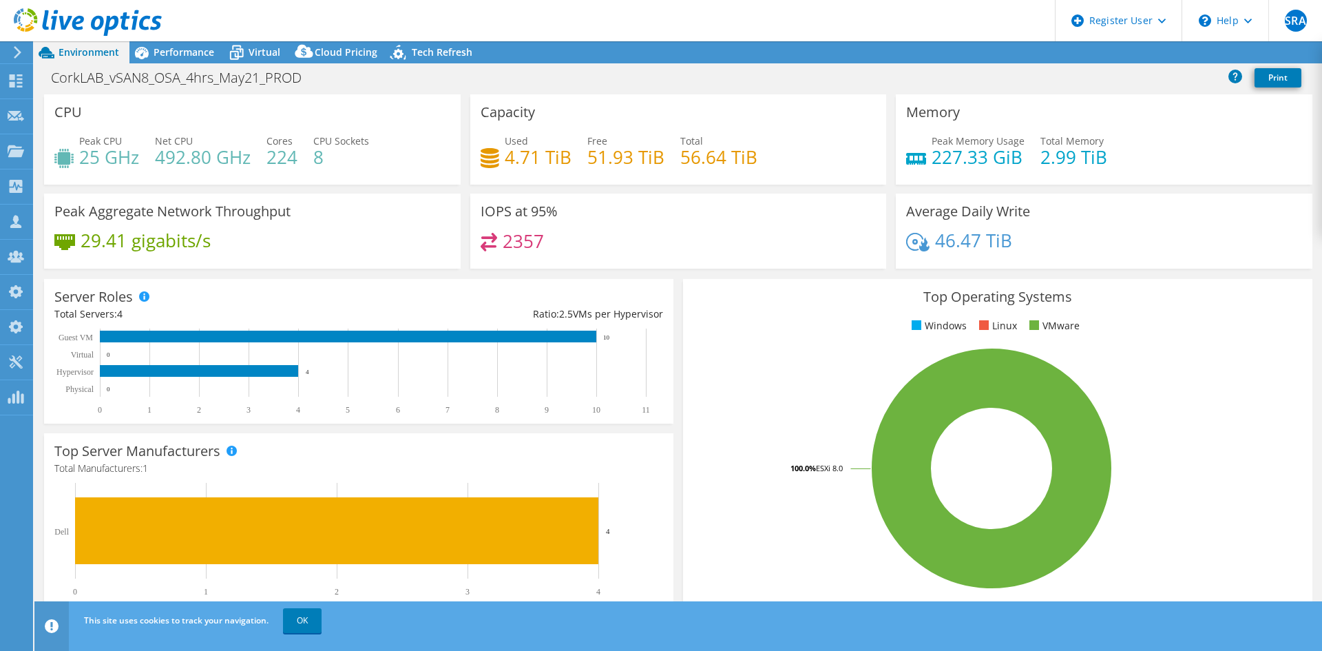
select select "USD"
click at [209, 51] on span "Performance" at bounding box center [184, 51] width 61 height 13
select select "USEast"
select select "USD"
click at [209, 43] on div "Performance" at bounding box center [176, 52] width 95 height 22
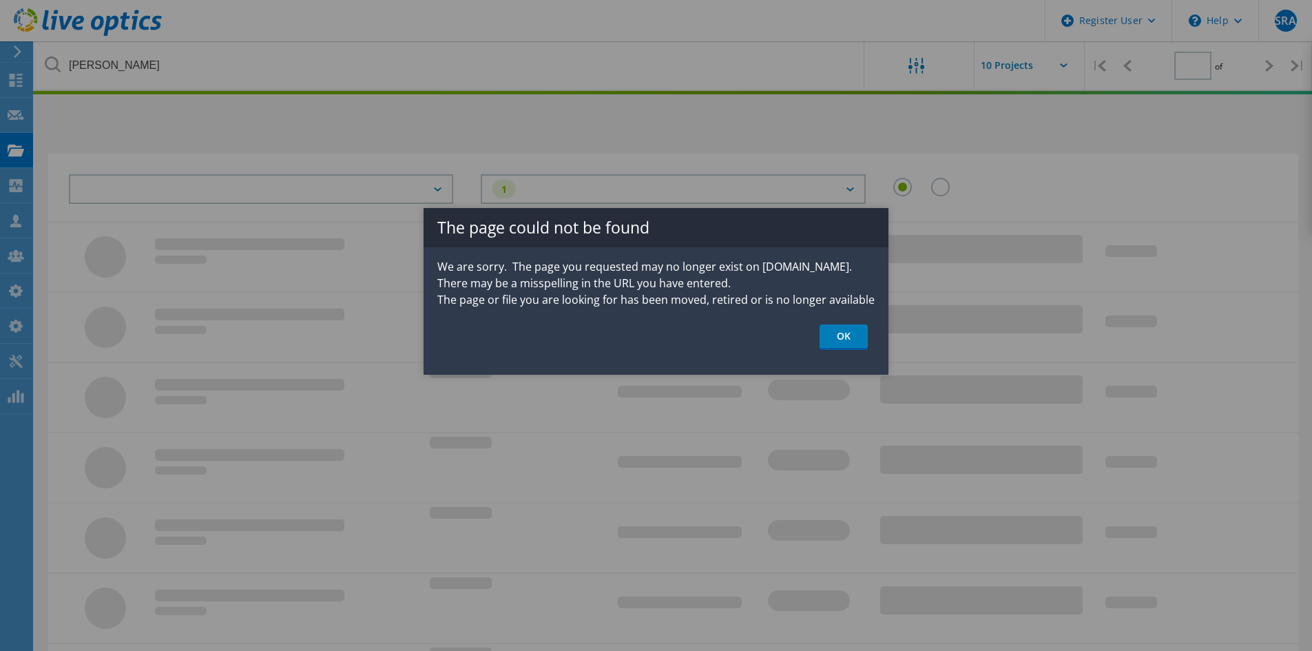
type input "1"
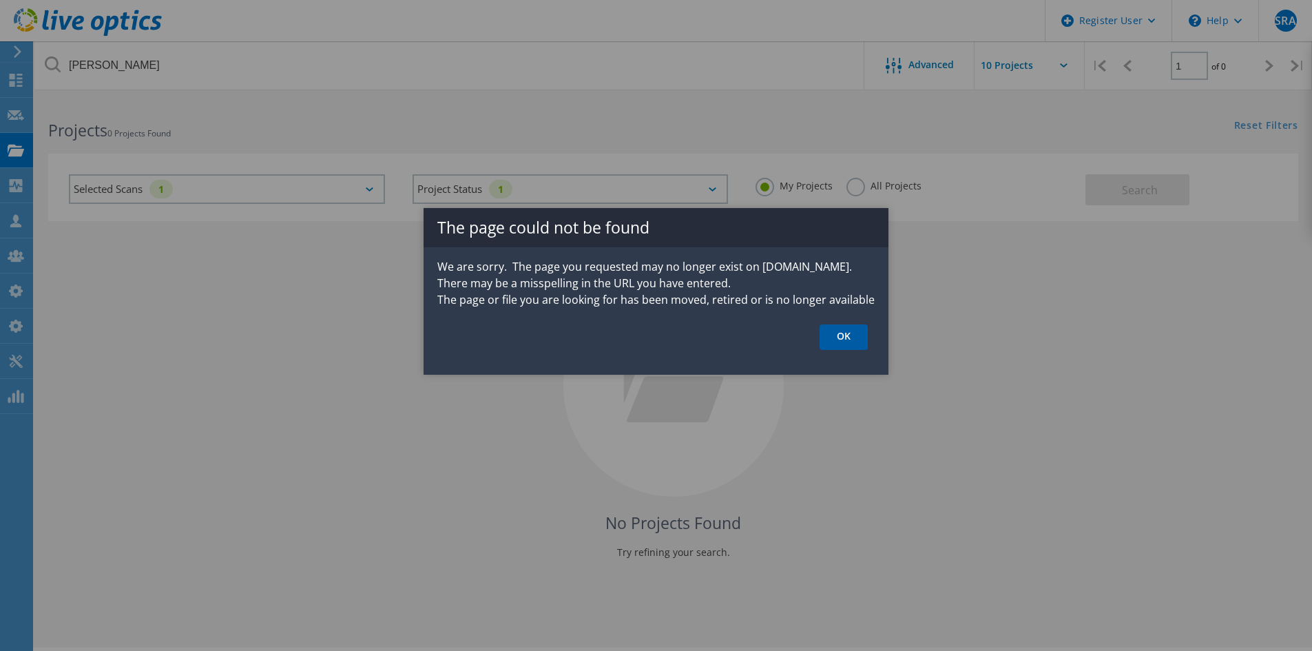
click at [855, 324] on link "OK" at bounding box center [844, 336] width 48 height 25
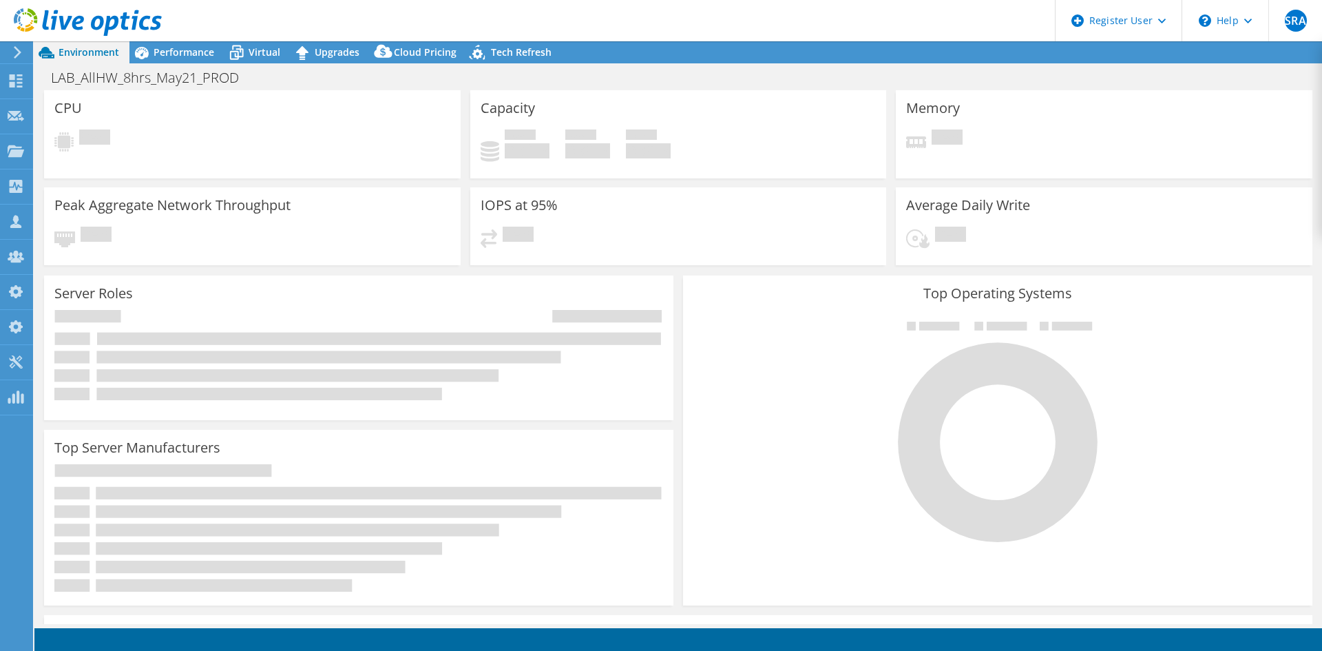
select select "[GEOGRAPHIC_DATA]"
select select "USD"
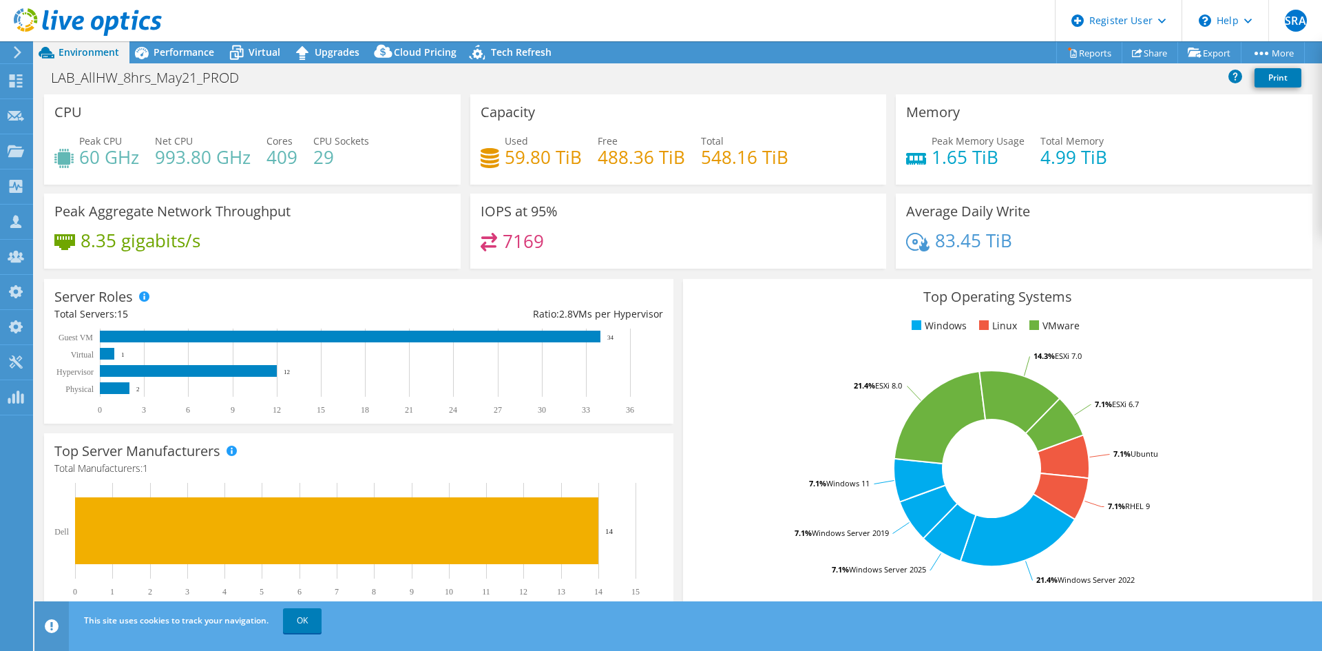
click at [483, 0] on header "SRA Dell Admin User Syeda Rabiya Alam Syeda.Alam@dell.com Dell My Profile Log O…" at bounding box center [661, 20] width 1322 height 41
click at [465, 26] on header "SRA Dell Admin User Syeda Rabiya Alam Syeda.Alam@dell.com Dell My Profile Log O…" at bounding box center [661, 20] width 1322 height 41
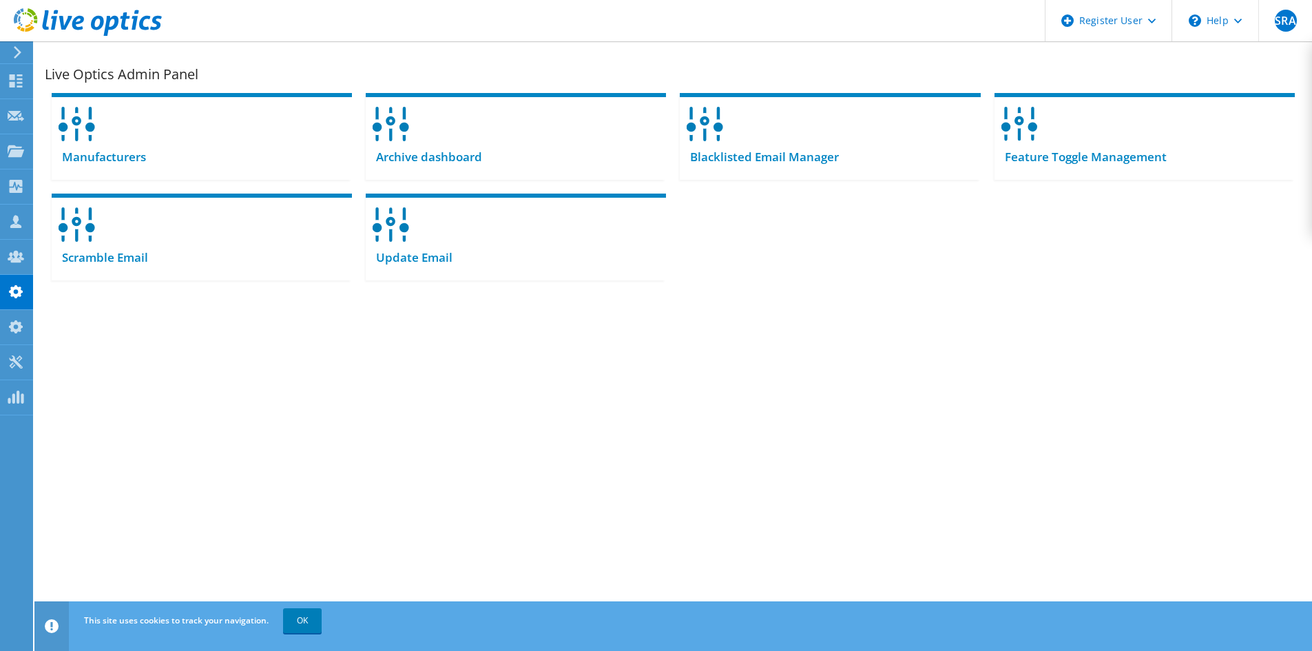
click at [751, 289] on div "Live Optics Admin Panel Manufacturers Archive dashboard" at bounding box center [673, 230] width 1278 height 379
drag, startPoint x: 623, startPoint y: 369, endPoint x: 705, endPoint y: 302, distance: 106.7
click at [659, 341] on div "Live Optics Admin Panel Manufacturers Archive dashboard" at bounding box center [673, 230] width 1278 height 379
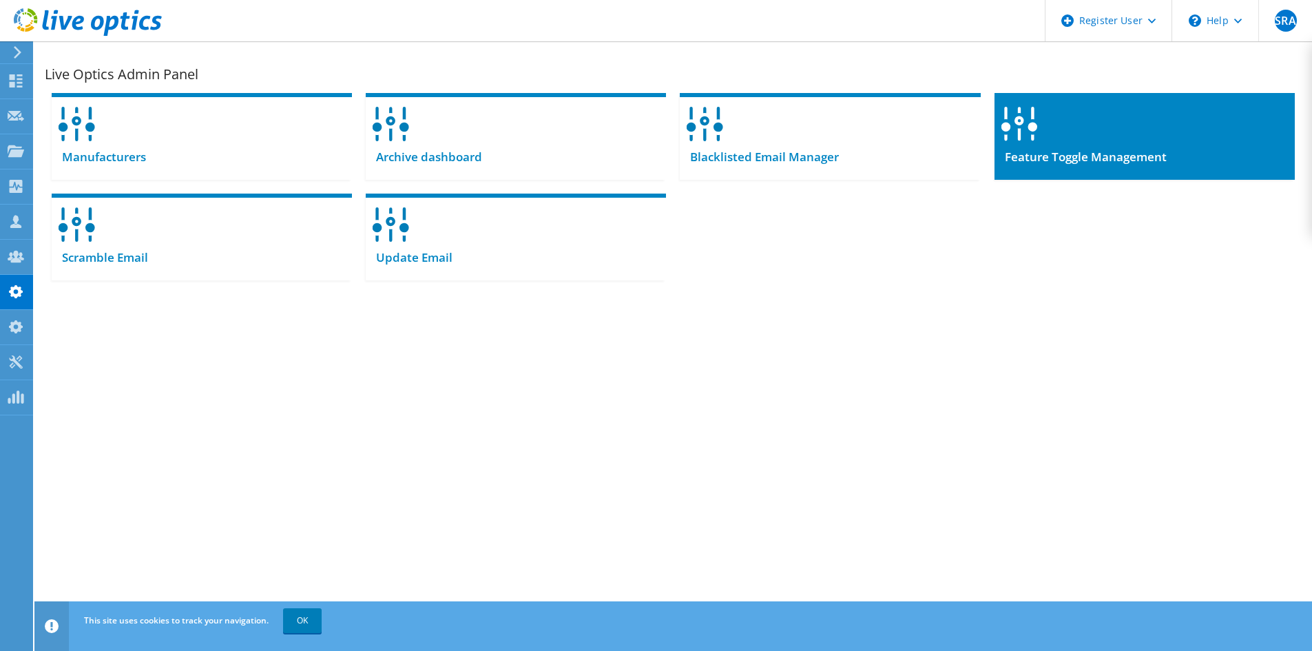
click at [1085, 136] on div at bounding box center [1145, 119] width 300 height 53
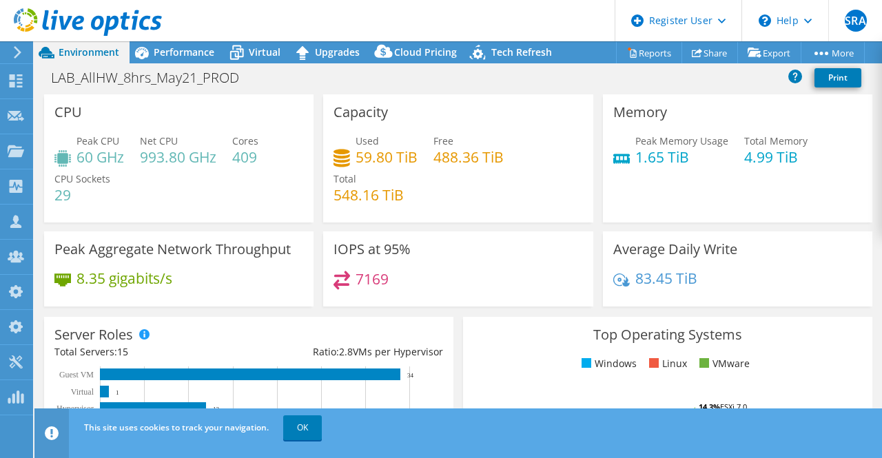
select select "[GEOGRAPHIC_DATA]"
select select "USD"
click at [715, 50] on link "Share" at bounding box center [709, 52] width 56 height 21
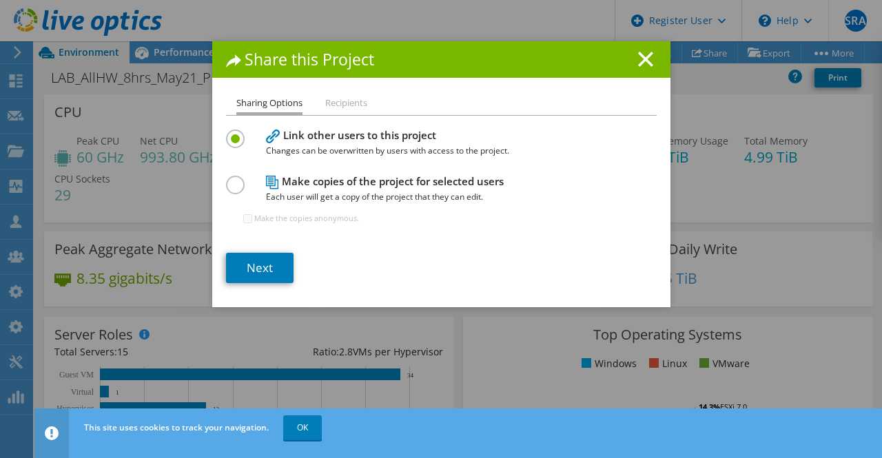
click at [233, 179] on label at bounding box center [238, 177] width 24 height 3
click at [0, 0] on input "radio" at bounding box center [0, 0] width 0 height 0
drag, startPoint x: 263, startPoint y: 227, endPoint x: 264, endPoint y: 220, distance: 6.9
click at [263, 226] on div "Make the copies anonymous." at bounding box center [301, 219] width 116 height 28
click at [244, 219] on input "Make the copies anonymous." at bounding box center [247, 218] width 9 height 9
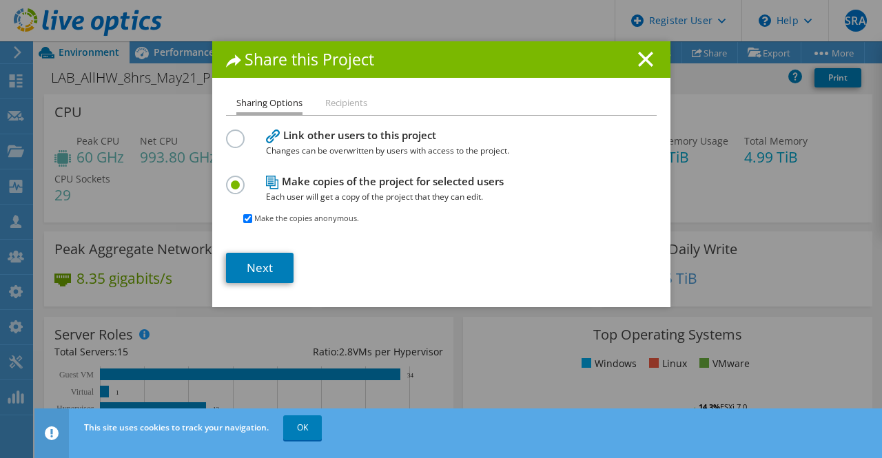
click at [244, 219] on input "Make the copies anonymous." at bounding box center [247, 218] width 9 height 9
checkbox input "false"
click at [252, 256] on link "Next" at bounding box center [259, 268] width 67 height 30
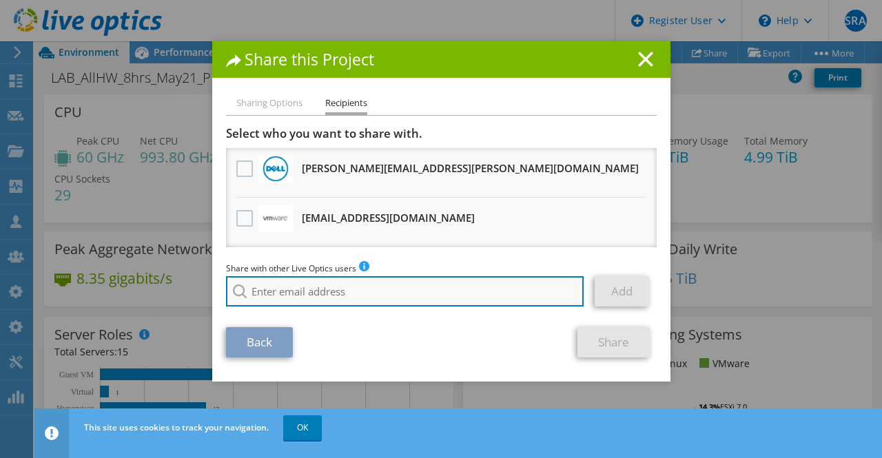
click at [356, 285] on input "search" at bounding box center [405, 291] width 358 height 30
paste input "[EMAIL_ADDRESS][DOMAIN_NAME]"
type input "[EMAIL_ADDRESS][DOMAIN_NAME]"
drag, startPoint x: 481, startPoint y: 291, endPoint x: 99, endPoint y: 291, distance: 381.6
click at [99, 291] on div "Share this Project Sharing Options Recipients Link other users to this project …" at bounding box center [441, 228] width 882 height 375
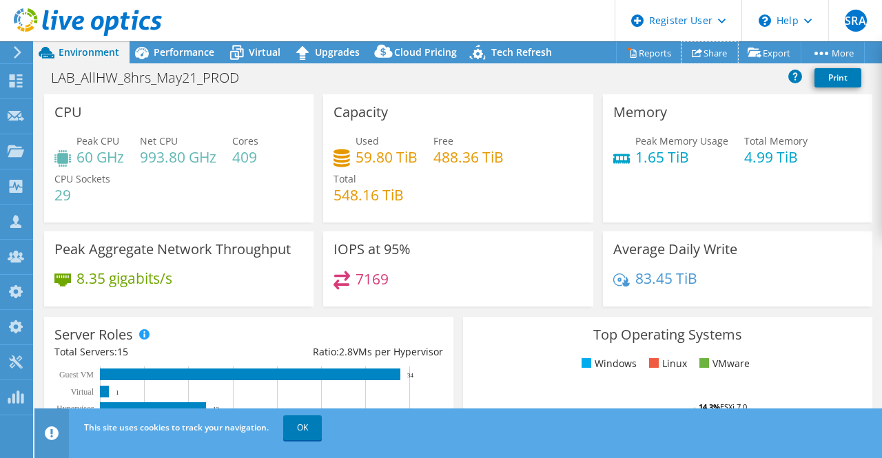
drag, startPoint x: 714, startPoint y: 53, endPoint x: 711, endPoint y: 64, distance: 11.4
click at [714, 53] on link "Share" at bounding box center [709, 52] width 56 height 21
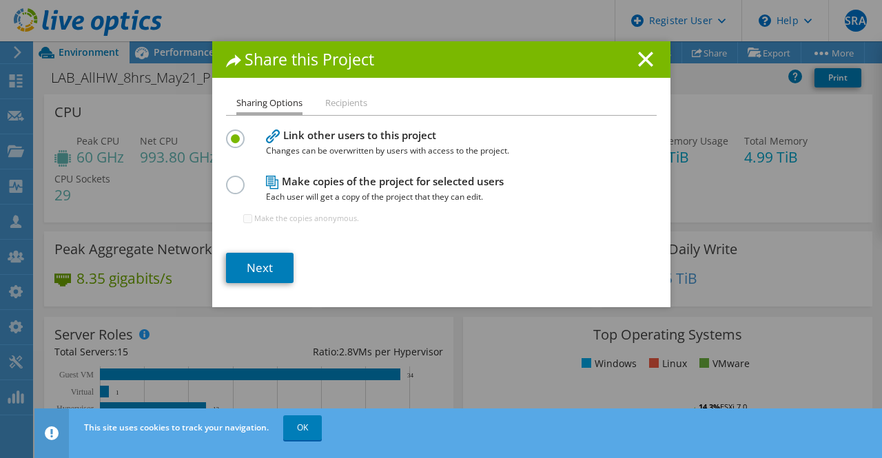
click at [233, 177] on label at bounding box center [238, 177] width 24 height 3
click at [0, 0] on input "radio" at bounding box center [0, 0] width 0 height 0
click at [245, 262] on link "Next" at bounding box center [259, 268] width 67 height 30
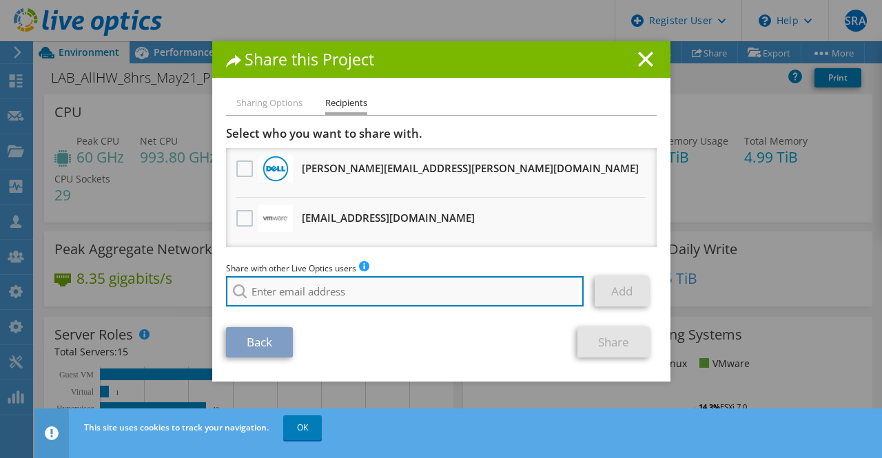
click at [298, 291] on input "search" at bounding box center [405, 291] width 358 height 30
paste input "[EMAIL_ADDRESS][DOMAIN_NAME]"
type input "[EMAIL_ADDRESS][DOMAIN_NAME]"
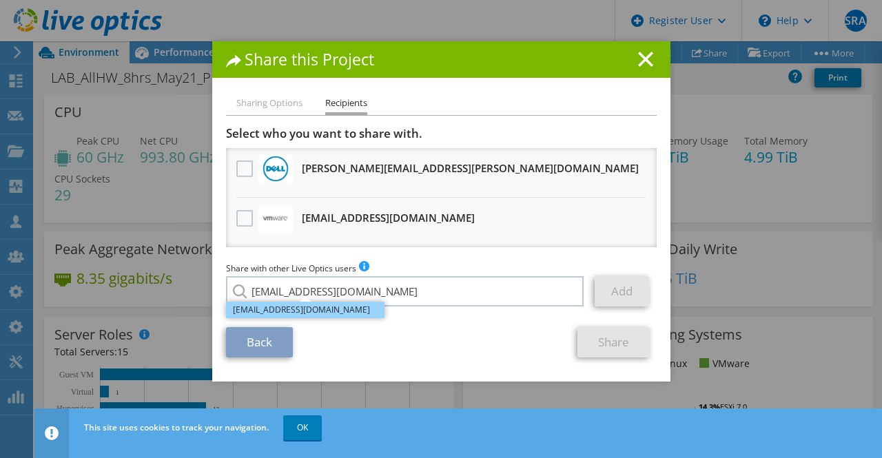
click at [306, 315] on li "[EMAIL_ADDRESS][DOMAIN_NAME]" at bounding box center [305, 310] width 158 height 17
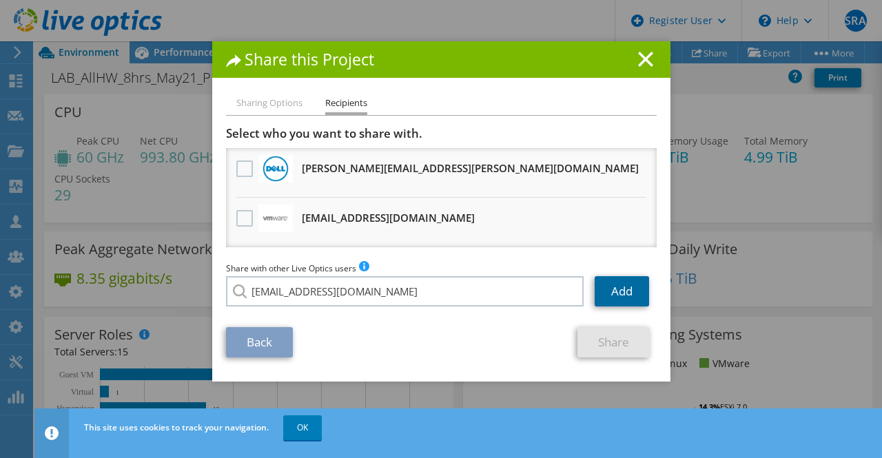
click at [614, 292] on link "Add" at bounding box center [621, 291] width 54 height 30
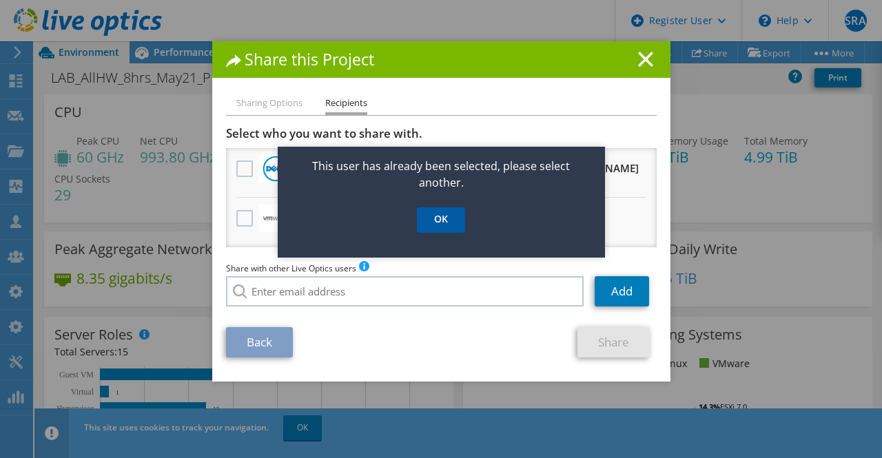
click at [439, 231] on link "OK" at bounding box center [441, 219] width 48 height 25
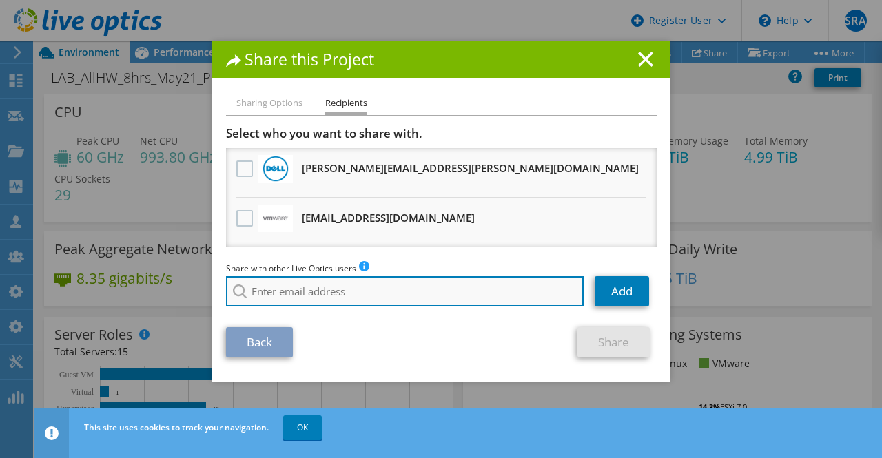
click at [466, 293] on input "search" at bounding box center [405, 291] width 358 height 30
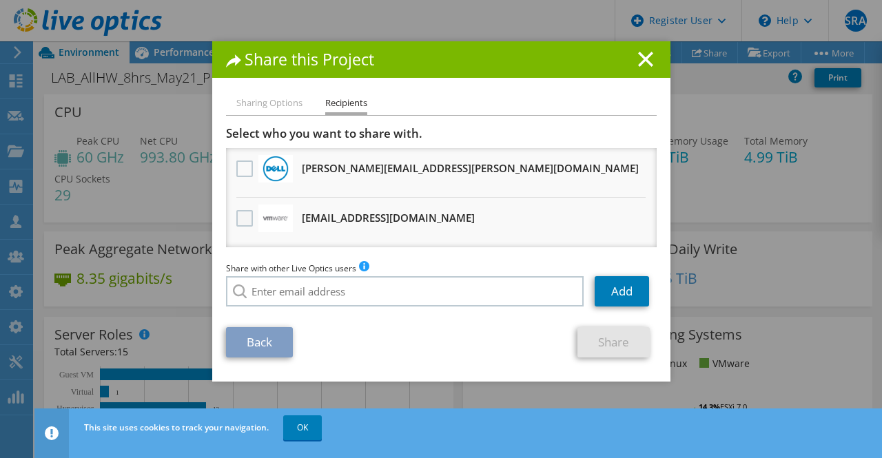
click at [237, 217] on label at bounding box center [246, 218] width 20 height 17
click at [0, 0] on input "checkbox" at bounding box center [0, 0] width 0 height 0
click at [601, 342] on link "Share" at bounding box center [613, 342] width 72 height 30
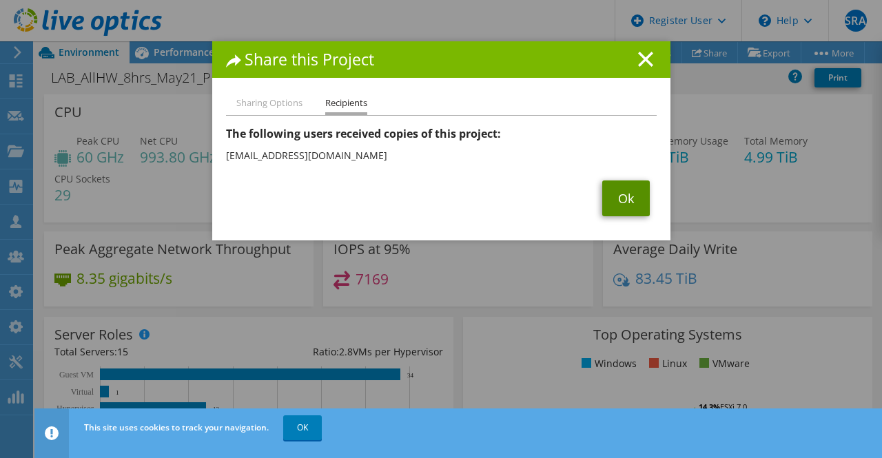
click at [625, 195] on link "Ok" at bounding box center [626, 198] width 48 height 36
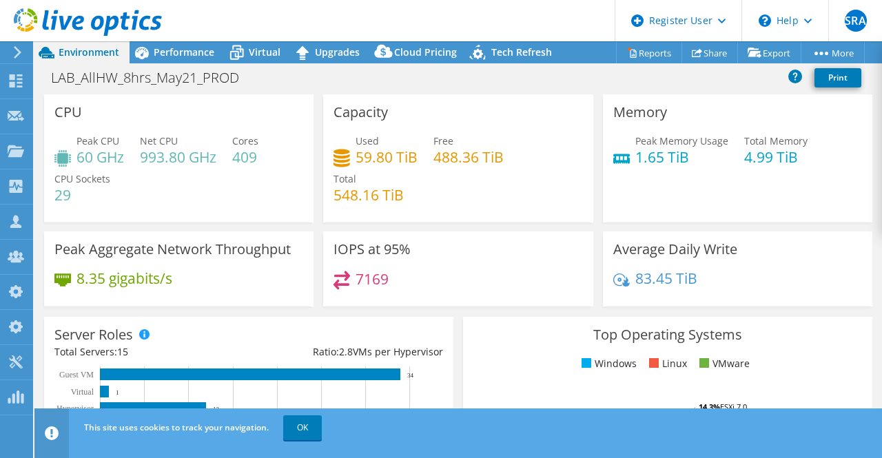
click at [508, 13] on header "SRA Dell Admin User [MEDICAL_DATA][PERSON_NAME] Alam [MEDICAL_DATA][EMAIL_ADDRE…" at bounding box center [441, 20] width 882 height 41
